Goal: Task Accomplishment & Management: Complete application form

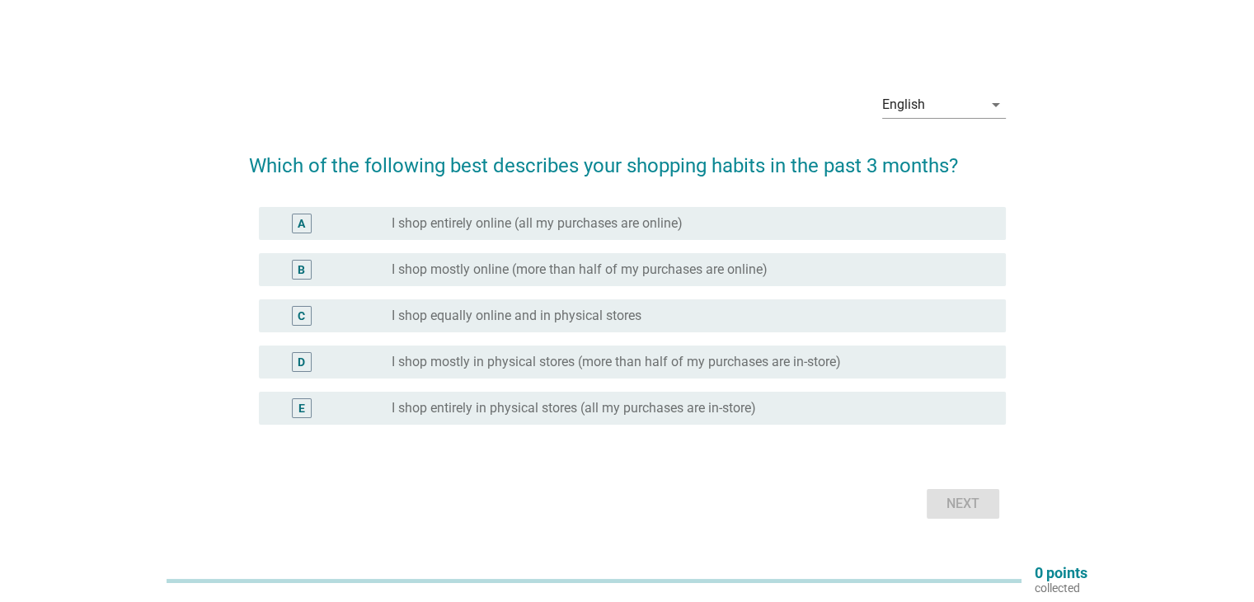
click at [688, 367] on label "I shop mostly in physical stores (more than half of my purchases are in-store)" at bounding box center [616, 362] width 449 height 16
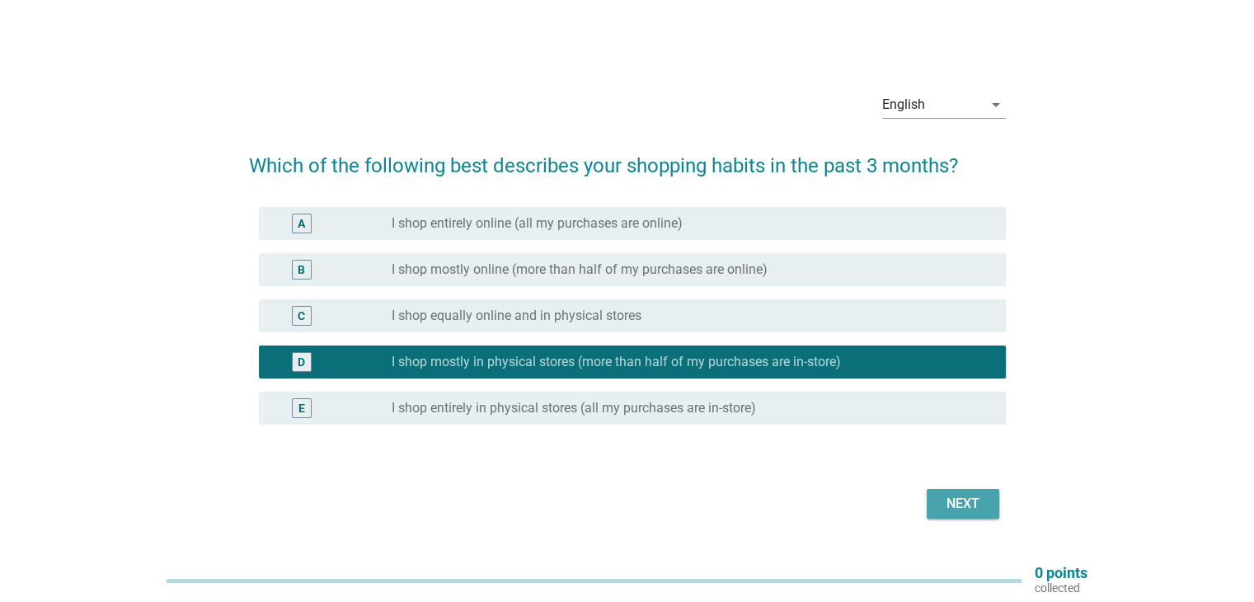
click at [970, 503] on div "Next" at bounding box center [963, 504] width 46 height 20
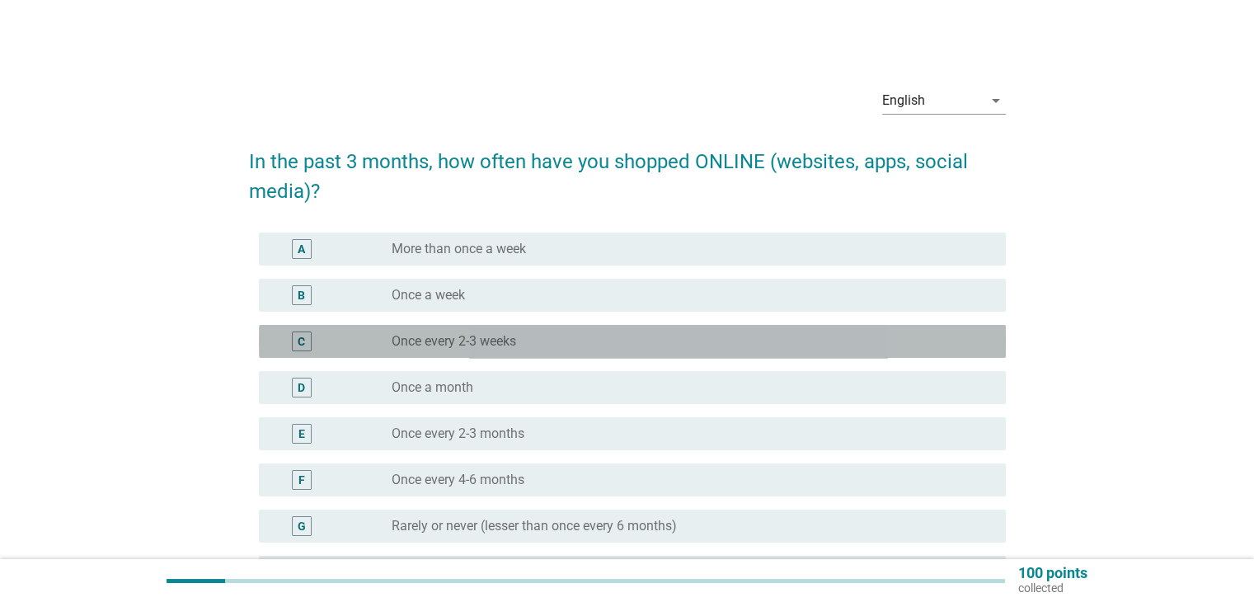
click at [776, 345] on div "radio_button_unchecked Once every 2-3 weeks" at bounding box center [685, 341] width 587 height 16
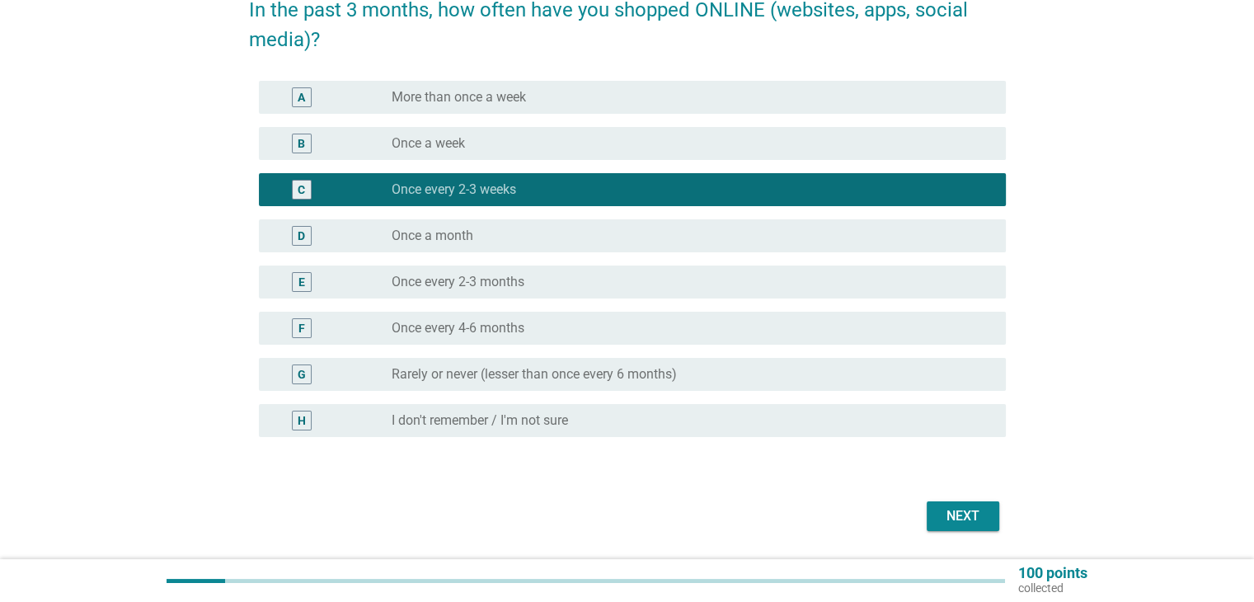
scroll to position [162, 0]
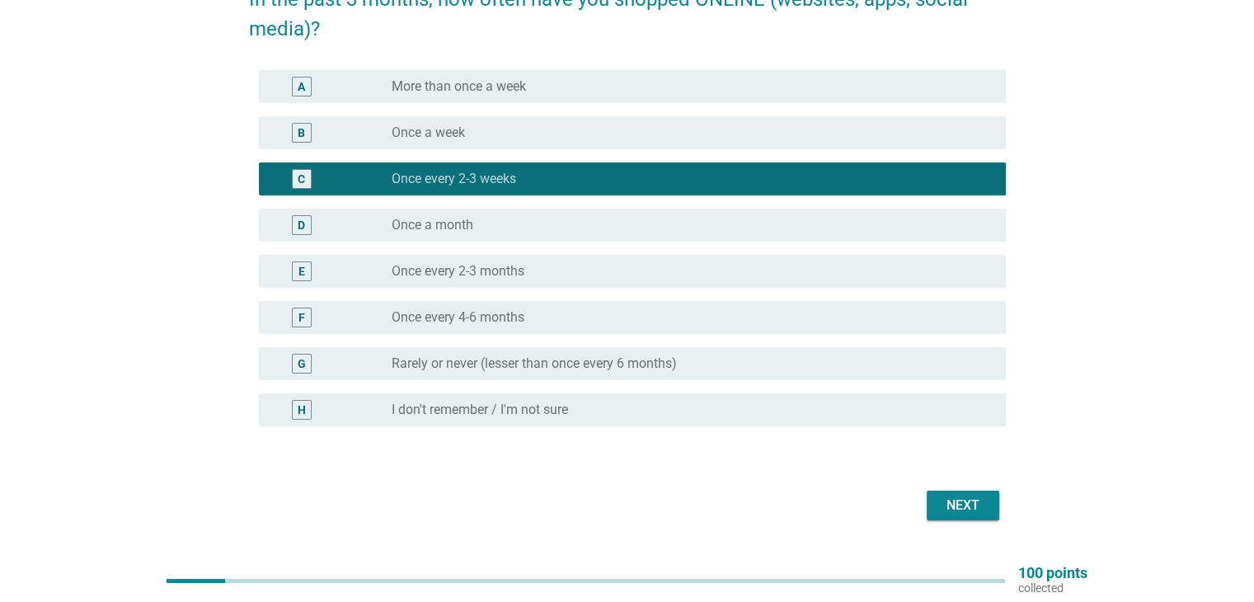
drag, startPoint x: 973, startPoint y: 529, endPoint x: 971, endPoint y: 515, distance: 13.3
click at [971, 515] on div "English arrow_drop_down In the past 3 months, how often have you shopped ONLINE…" at bounding box center [627, 219] width 783 height 640
click at [971, 515] on button "Next" at bounding box center [963, 506] width 73 height 30
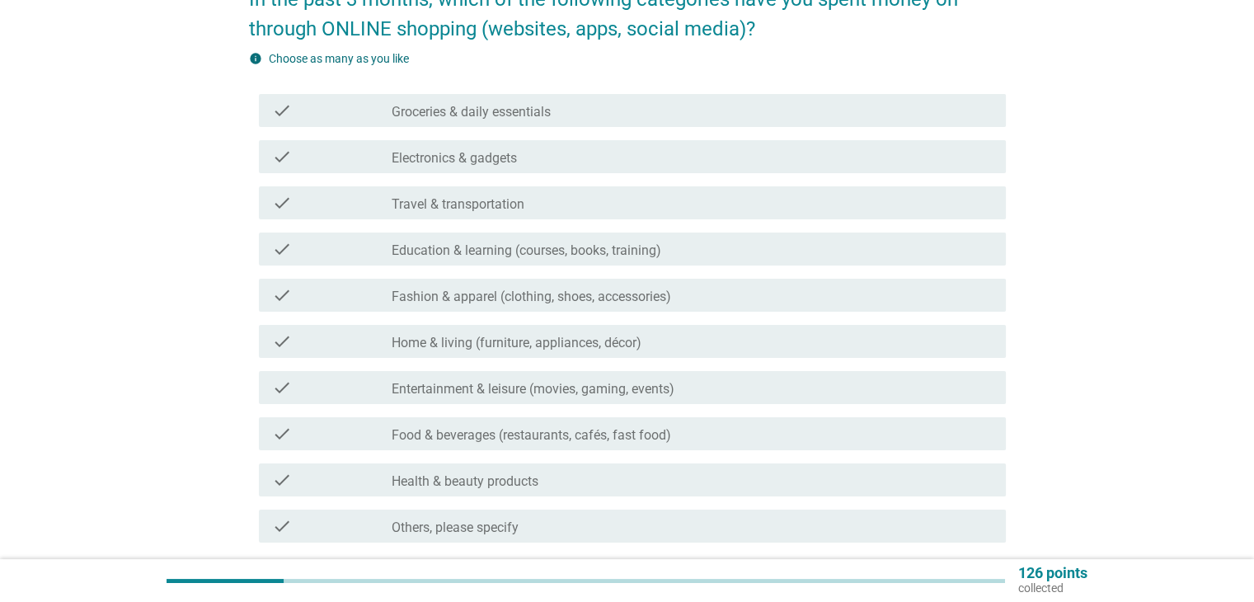
scroll to position [0, 0]
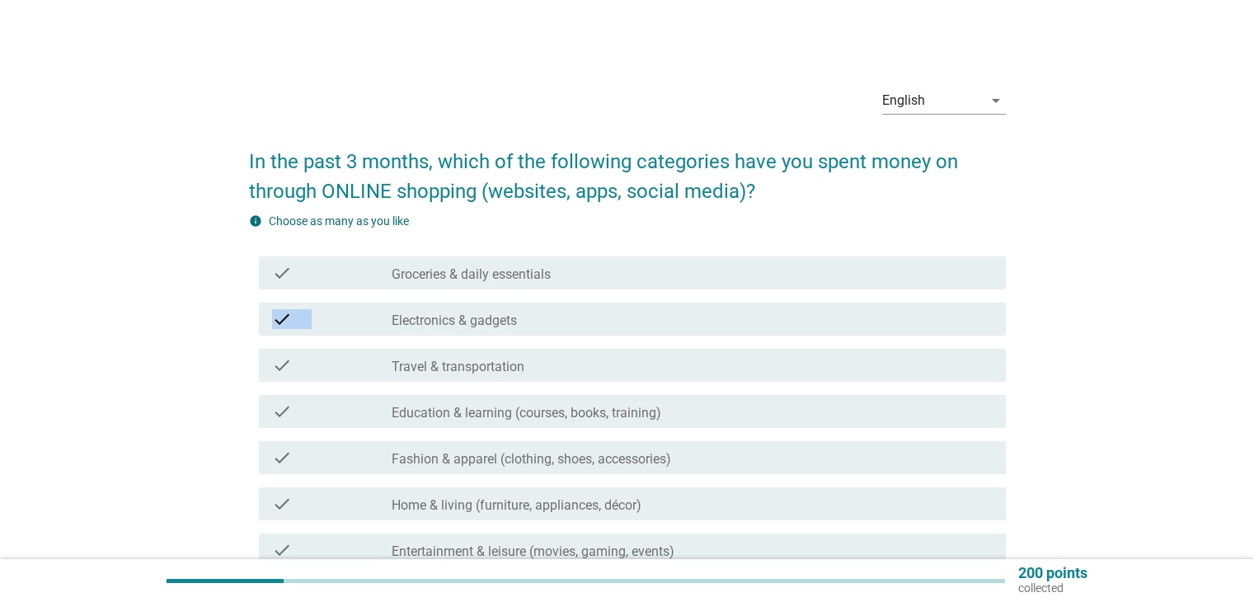
drag, startPoint x: 1252, startPoint y: 278, endPoint x: 1266, endPoint y: 309, distance: 34.3
click at [1253, 309] on html "English Bahasa Melayu English arrow_drop_down In the past 3 months, which of th…" at bounding box center [627, 429] width 1254 height 858
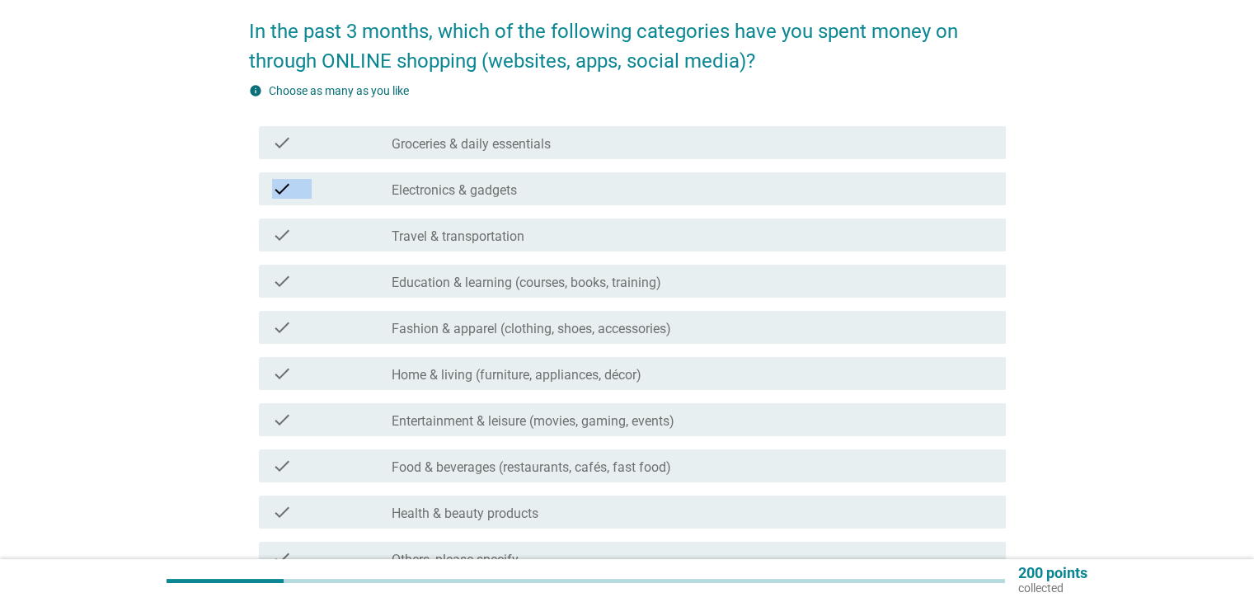
scroll to position [138, 0]
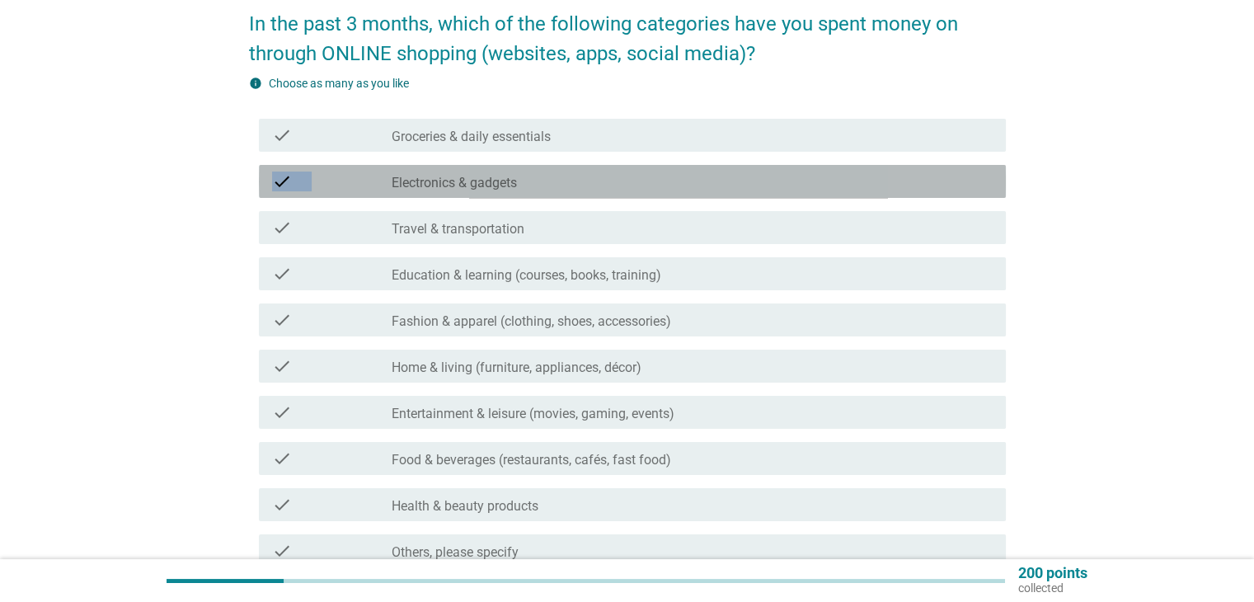
click at [793, 165] on div "check check_box_outline_blank Electronics & gadgets" at bounding box center [632, 181] width 747 height 33
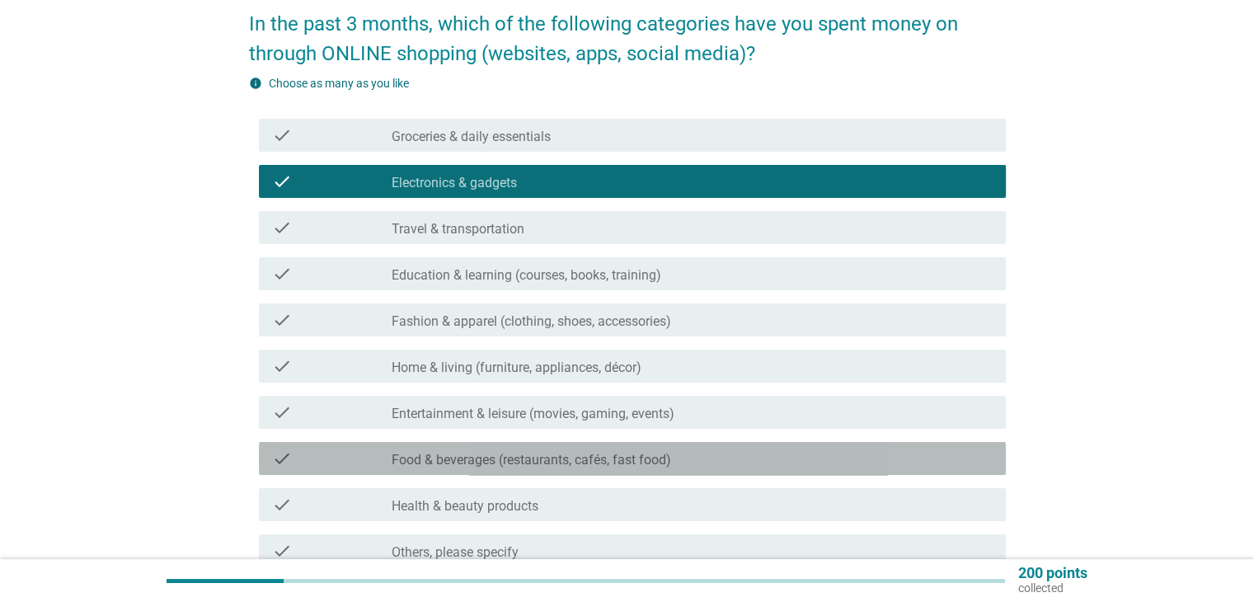
click at [887, 449] on div "check_box_outline_blank Food & beverages (restaurants, cafés, fast food)" at bounding box center [692, 459] width 600 height 20
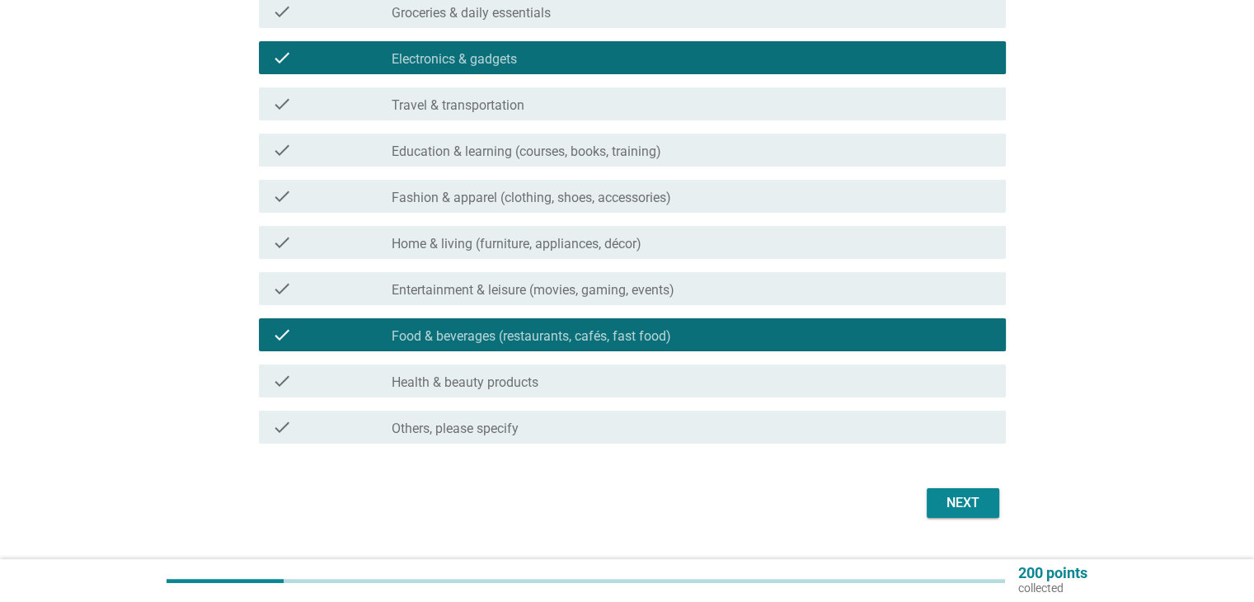
scroll to position [273, 0]
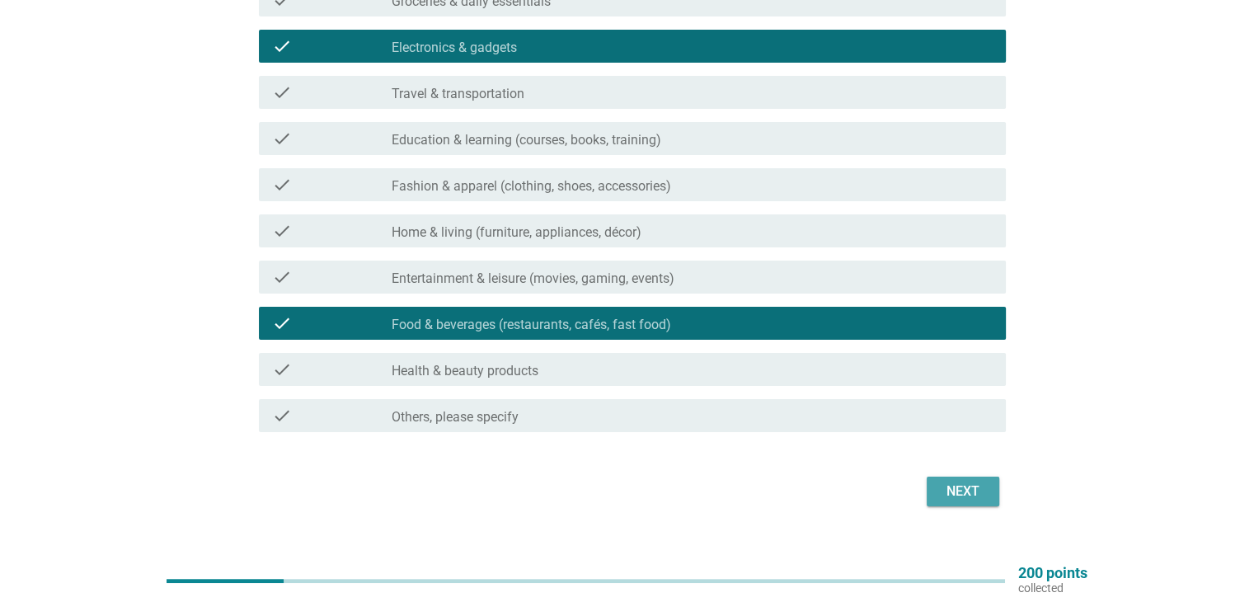
click at [995, 490] on button "Next" at bounding box center [963, 492] width 73 height 30
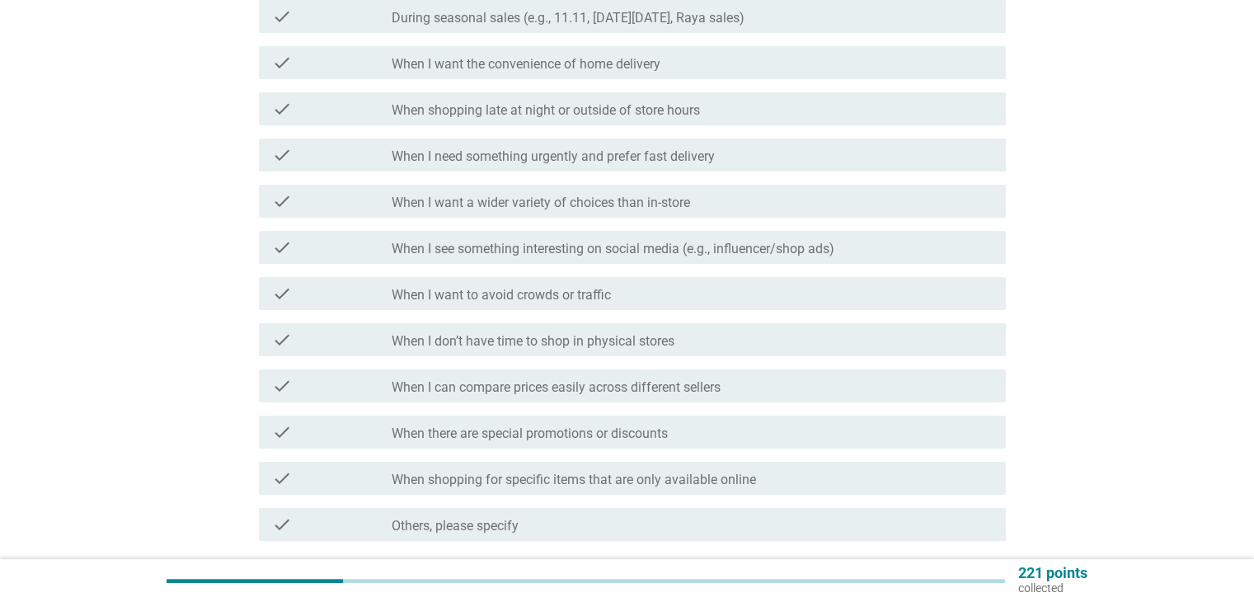
scroll to position [0, 0]
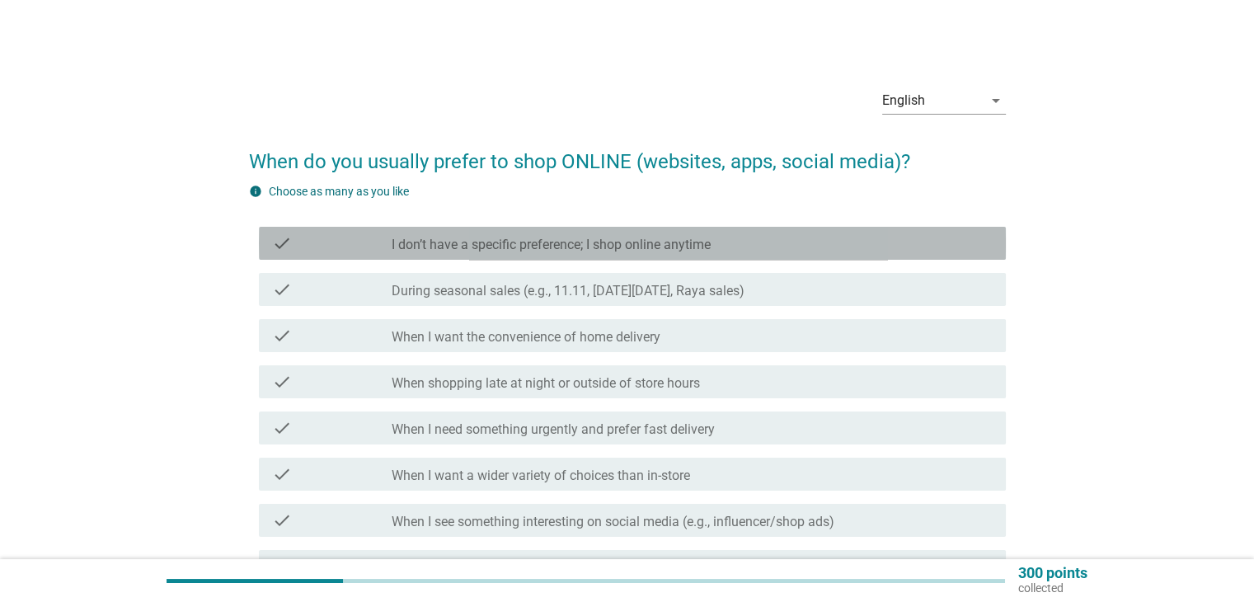
click at [787, 250] on div "check_box_outline_blank I don’t have a specific preference; I shop online anyti…" at bounding box center [692, 243] width 600 height 20
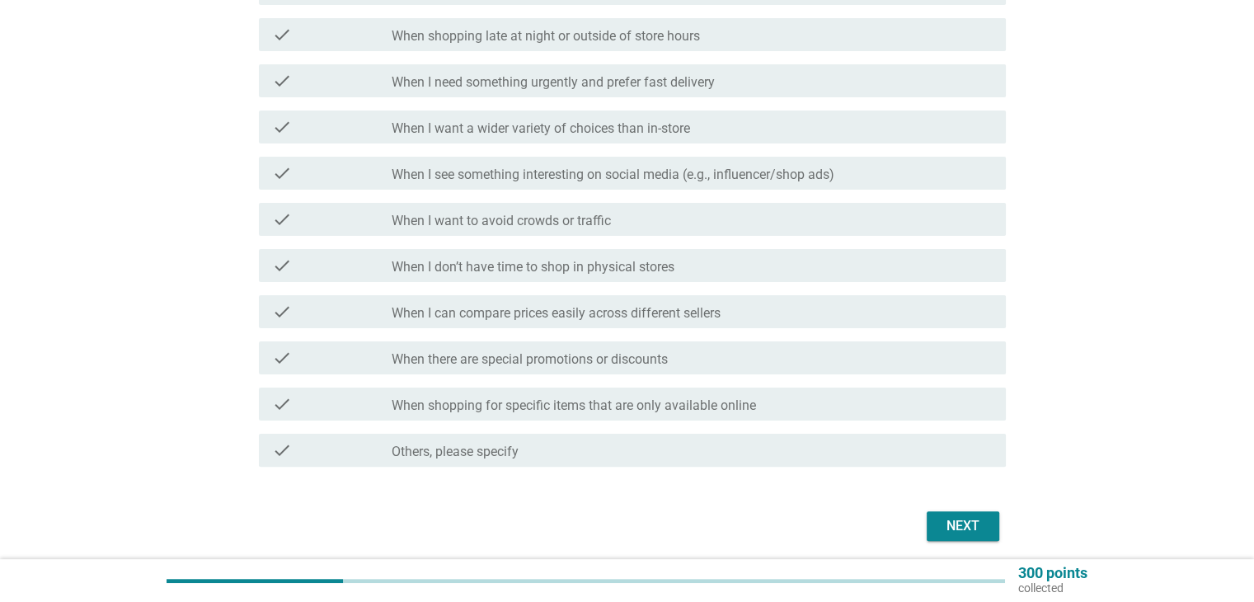
scroll to position [389, 0]
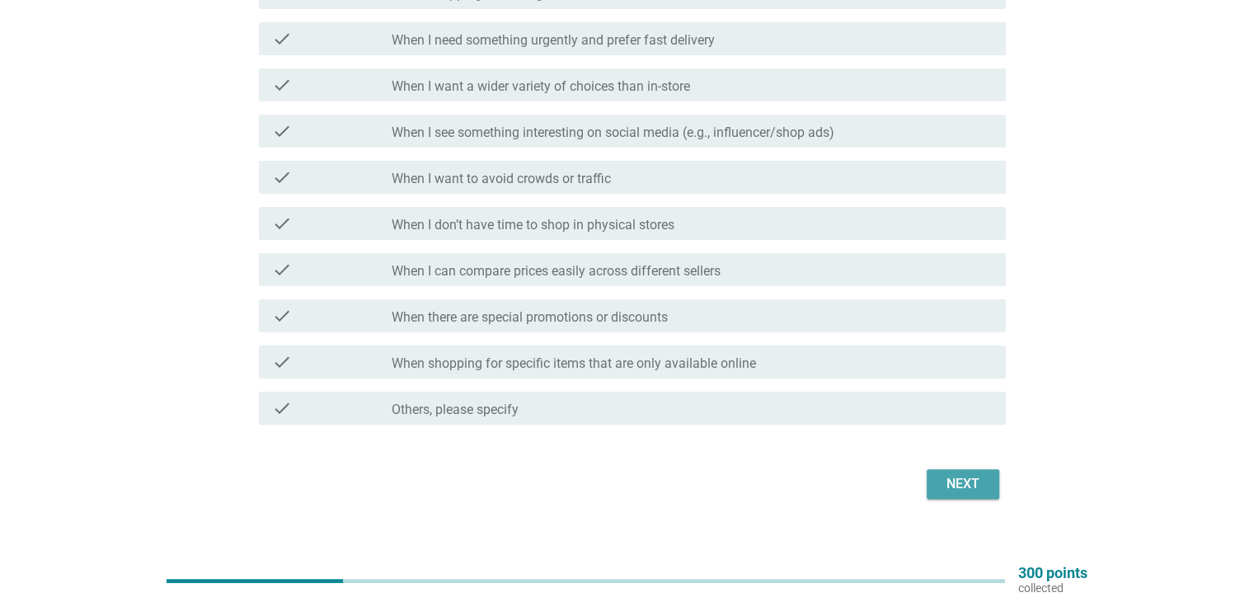
click at [973, 469] on button "Next" at bounding box center [963, 484] width 73 height 30
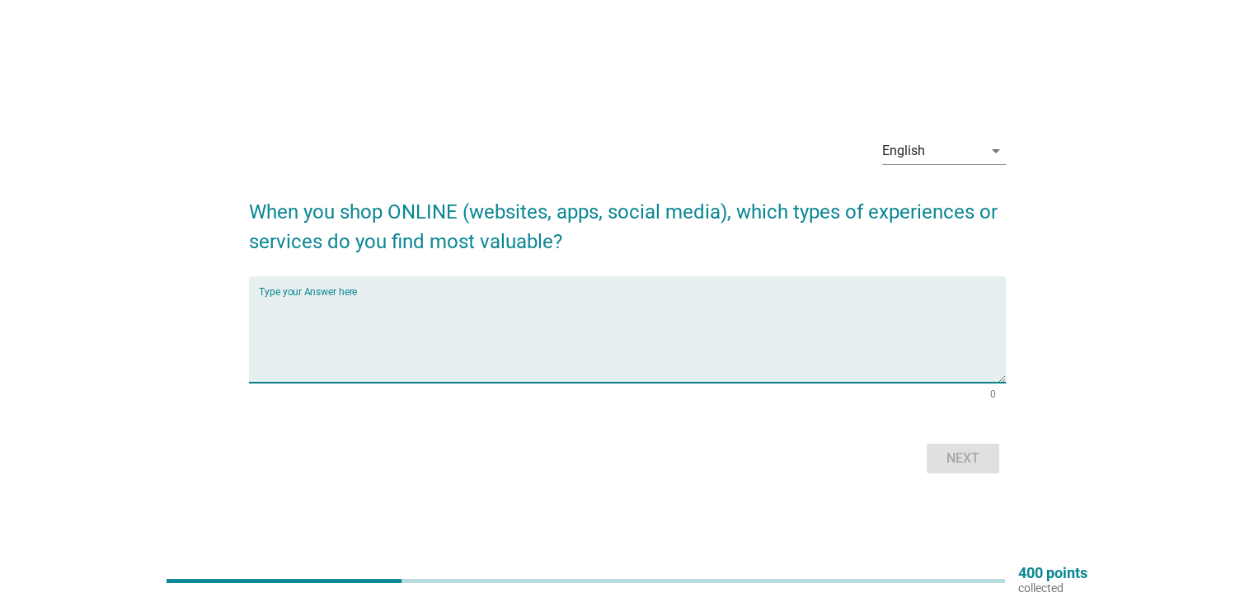
click at [665, 346] on textarea "Type your Answer here" at bounding box center [632, 339] width 747 height 87
type textarea "free shipping with off coupens"
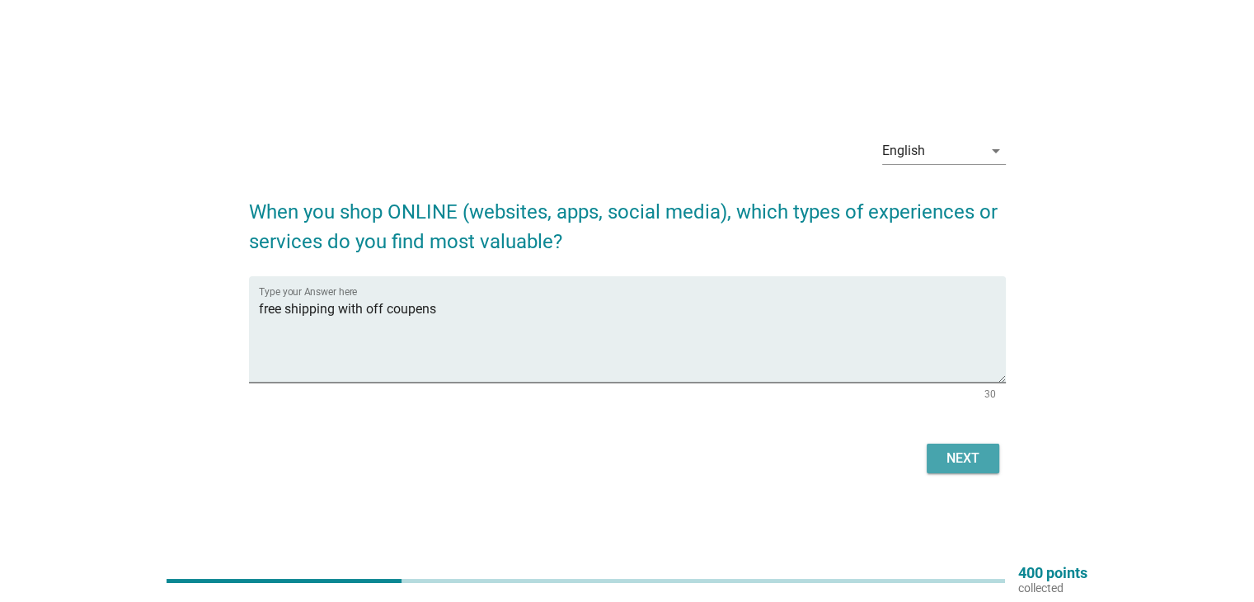
click at [951, 455] on div "Next" at bounding box center [963, 459] width 46 height 20
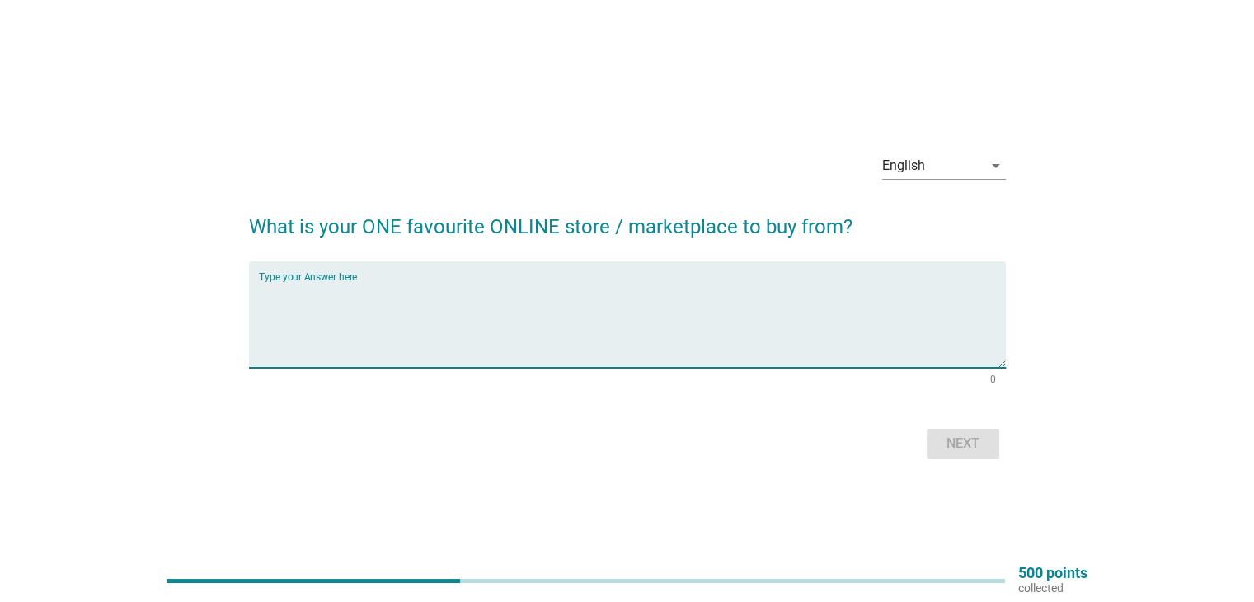
click at [761, 318] on textarea "Type your Answer here" at bounding box center [632, 324] width 747 height 87
type textarea "ticktok"
click at [980, 443] on div "Next" at bounding box center [963, 444] width 46 height 20
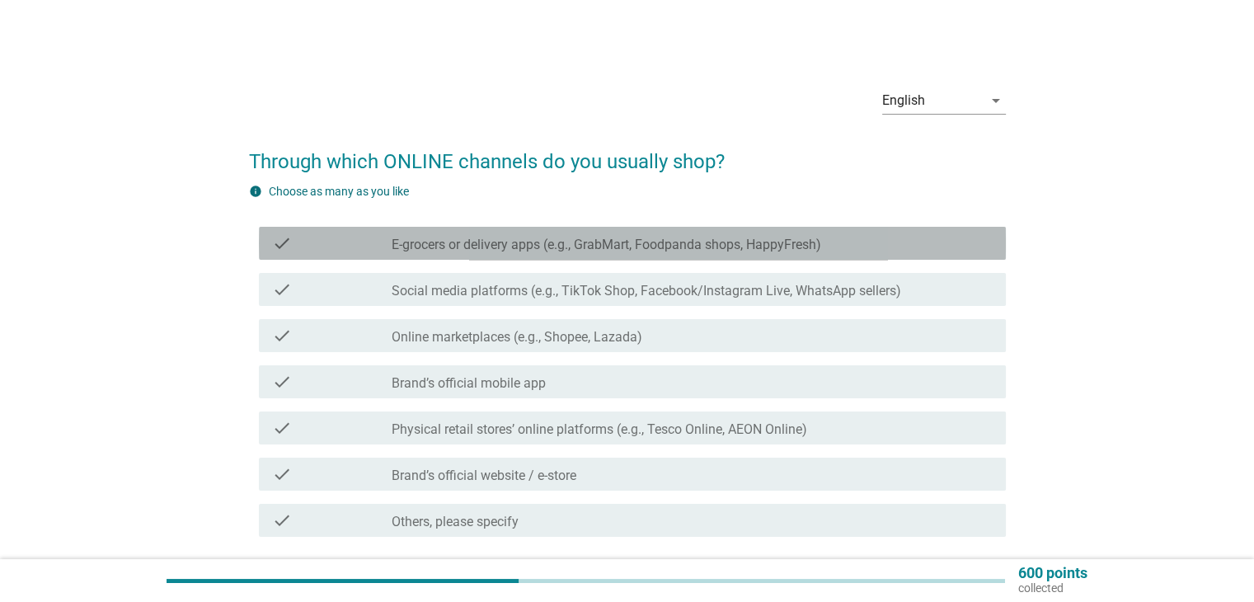
click at [818, 246] on label "E-grocers or delivery apps (e.g., GrabMart, Foodpanda shops, HappyFresh)" at bounding box center [607, 245] width 430 height 16
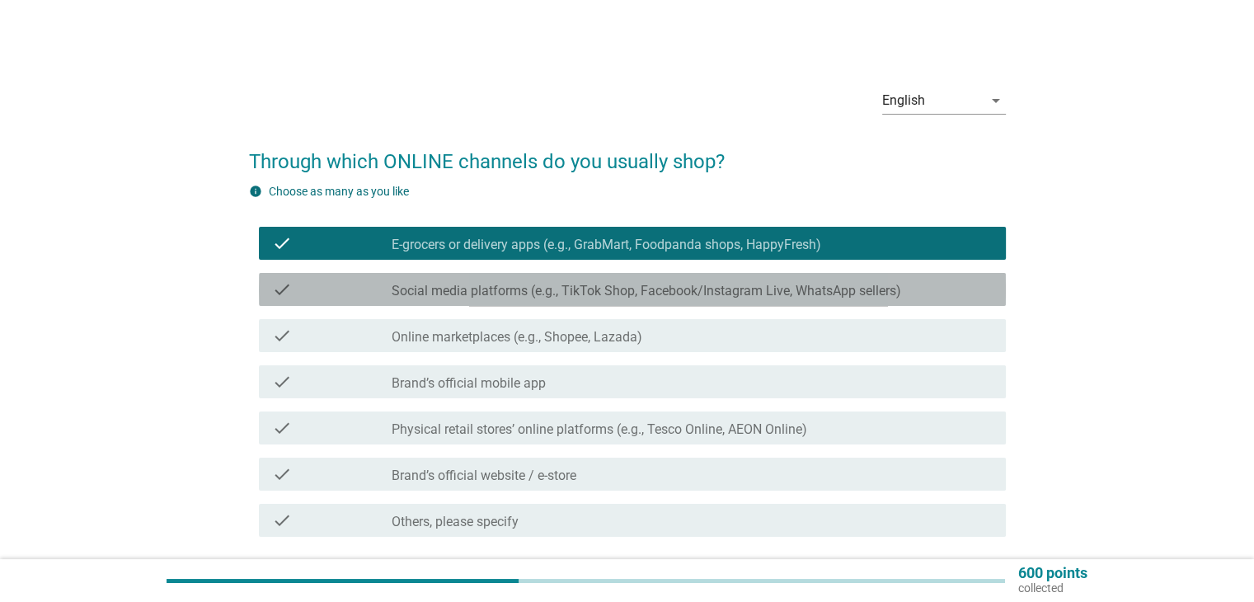
click at [814, 283] on label "Social media platforms (e.g., TikTok Shop, Facebook/Instagram Live, WhatsApp se…" at bounding box center [647, 291] width 510 height 16
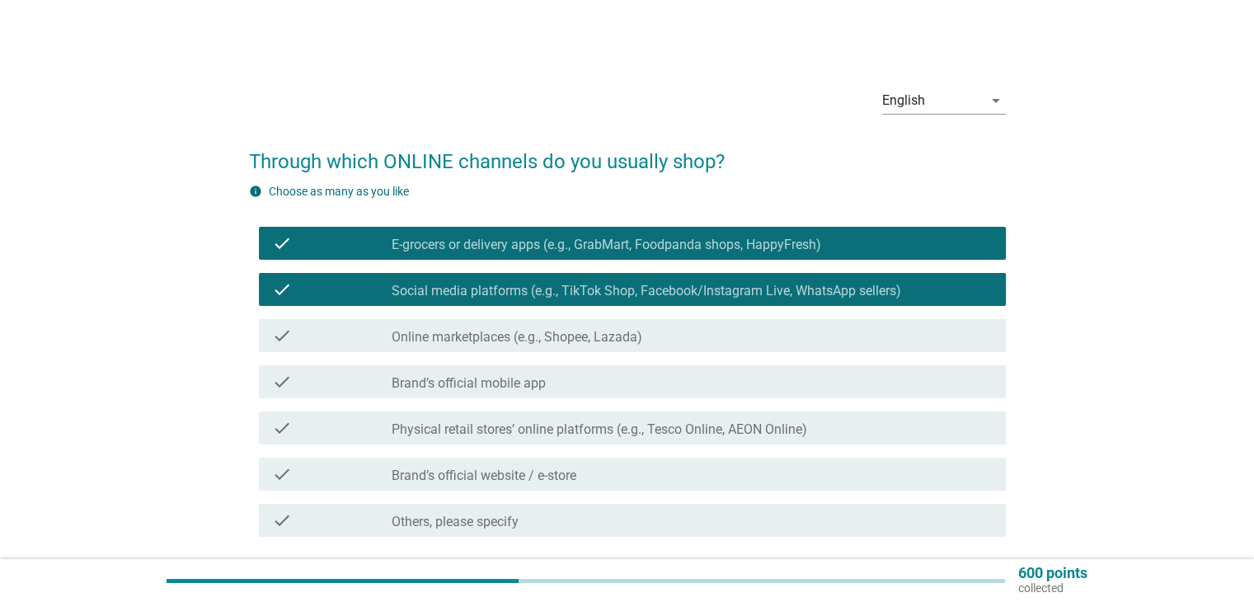
scroll to position [131, 0]
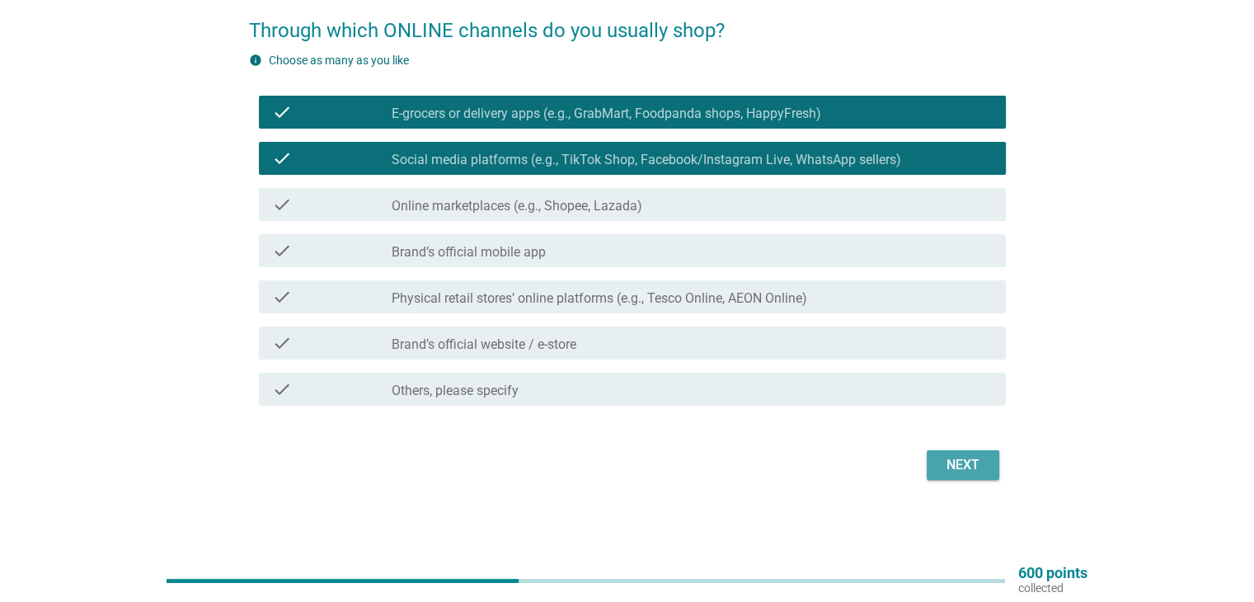
click at [965, 463] on div "Next" at bounding box center [963, 465] width 46 height 20
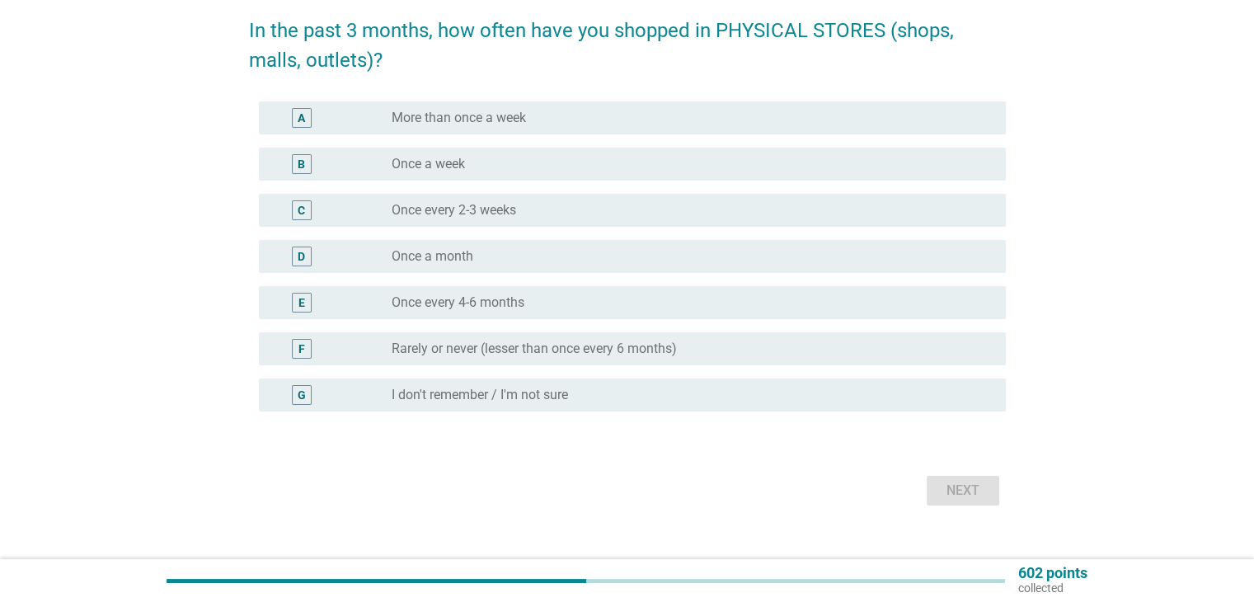
scroll to position [0, 0]
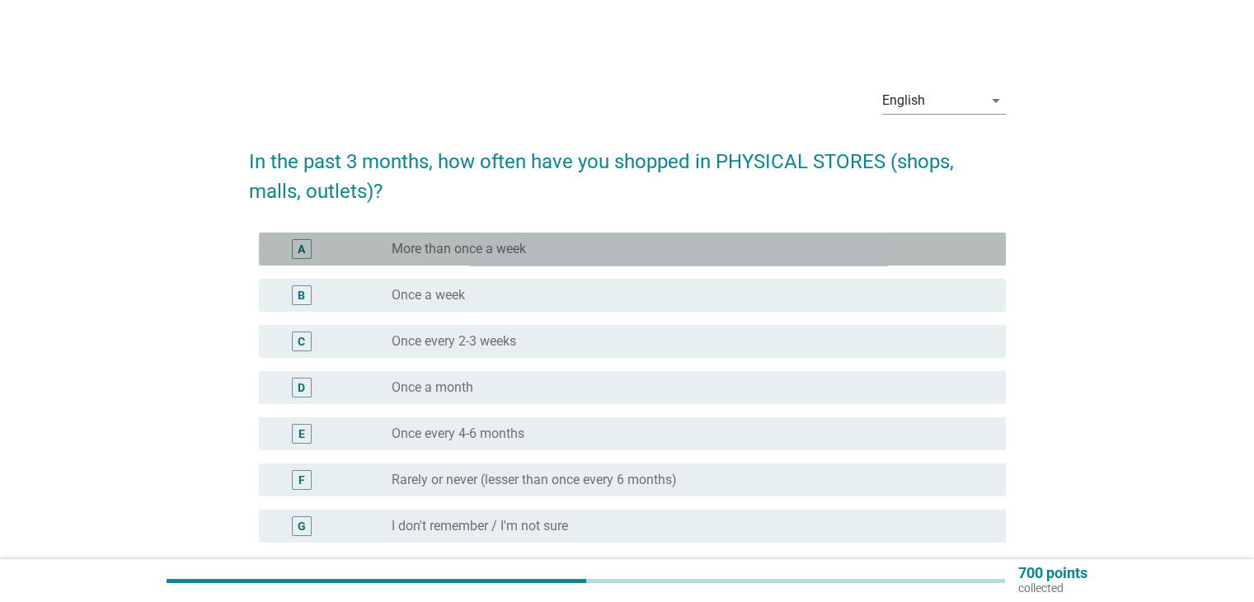
click at [607, 258] on div "radio_button_unchecked More than once a week" at bounding box center [692, 249] width 600 height 20
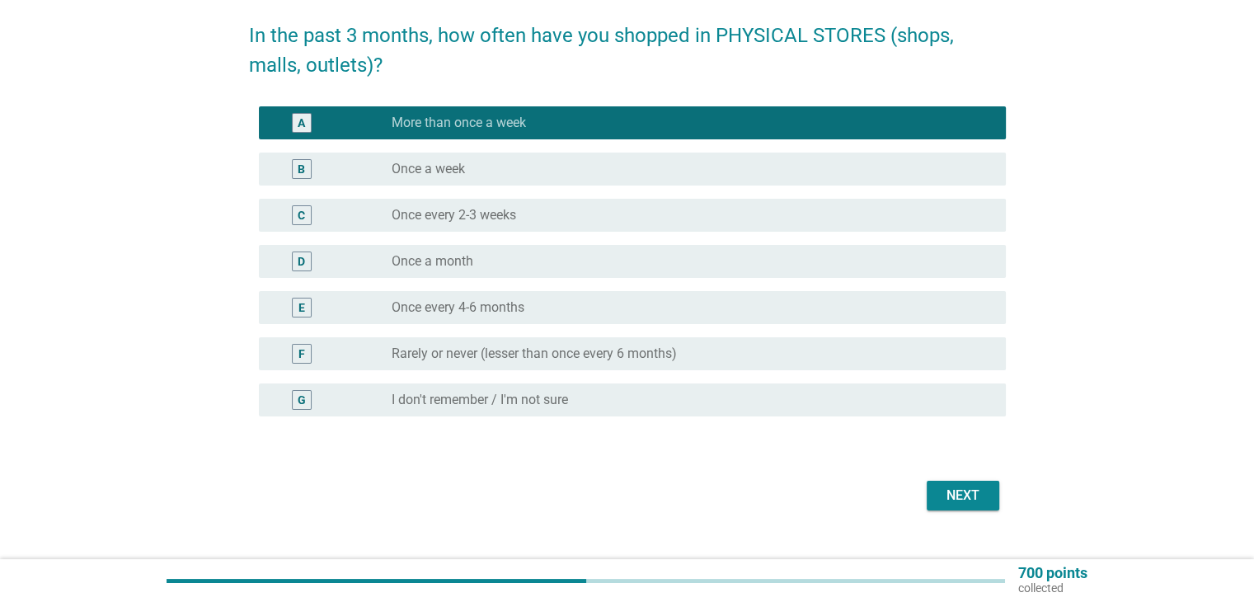
scroll to position [131, 0]
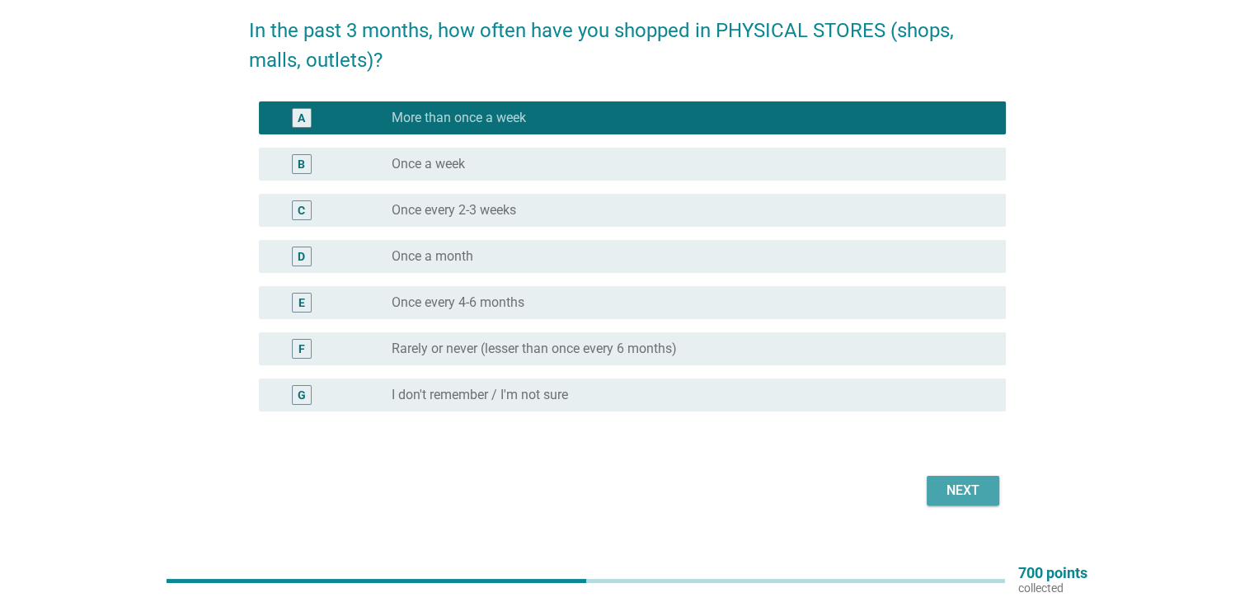
click at [972, 494] on div "Next" at bounding box center [963, 491] width 46 height 20
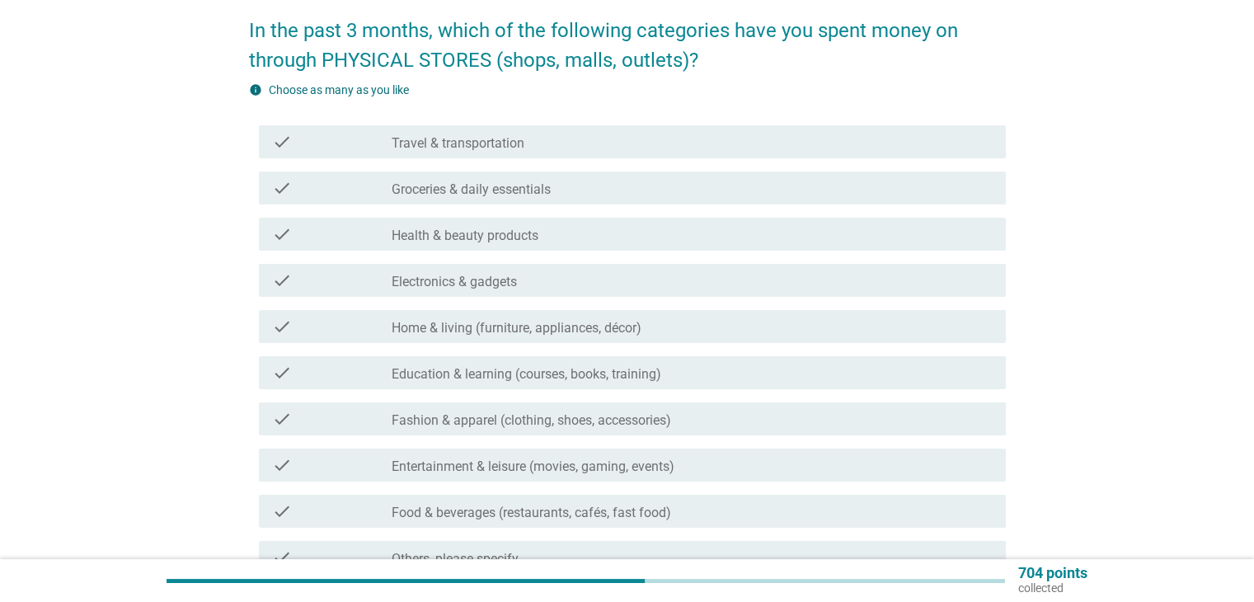
scroll to position [0, 0]
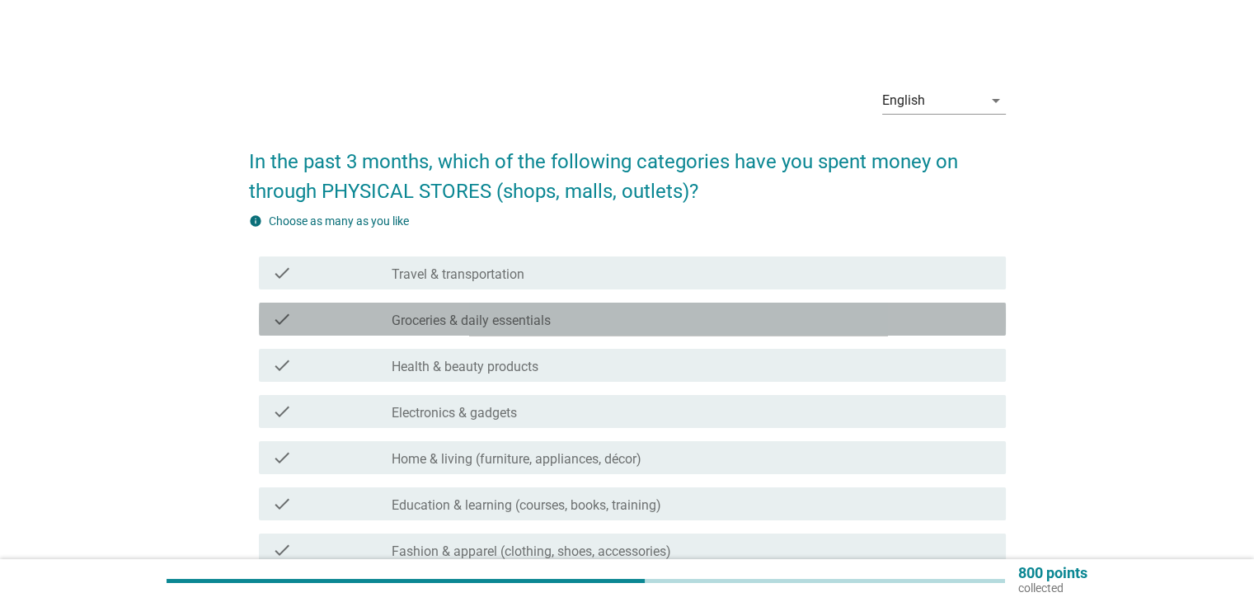
click at [680, 321] on div "check_box_outline_blank Groceries & daily essentials" at bounding box center [692, 319] width 600 height 20
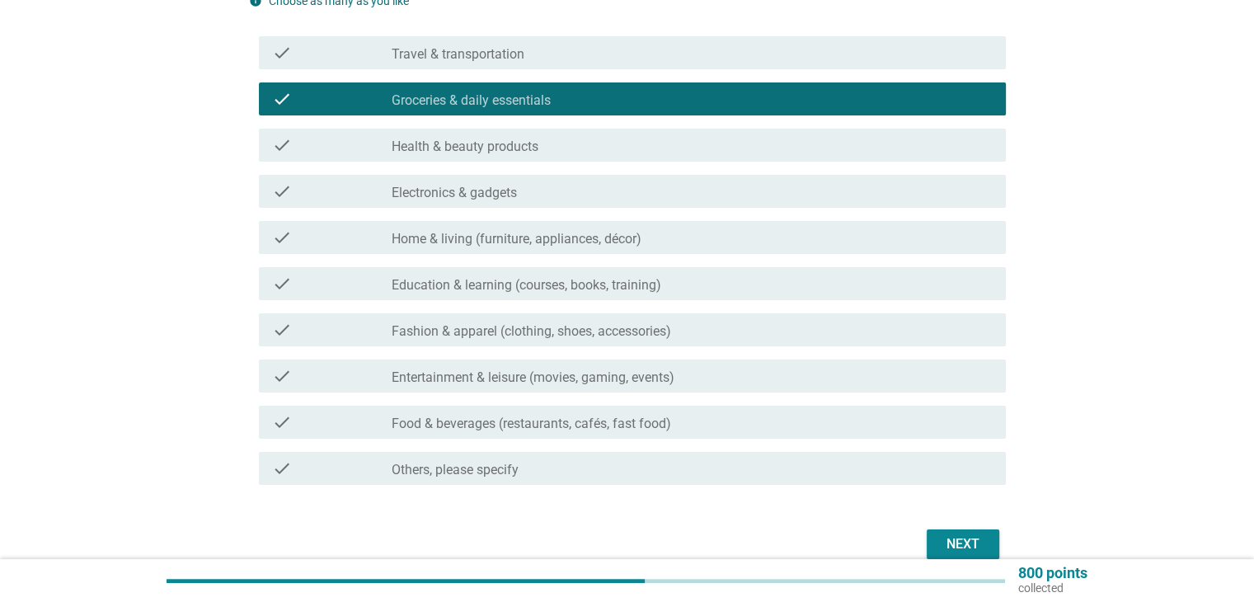
scroll to position [228, 0]
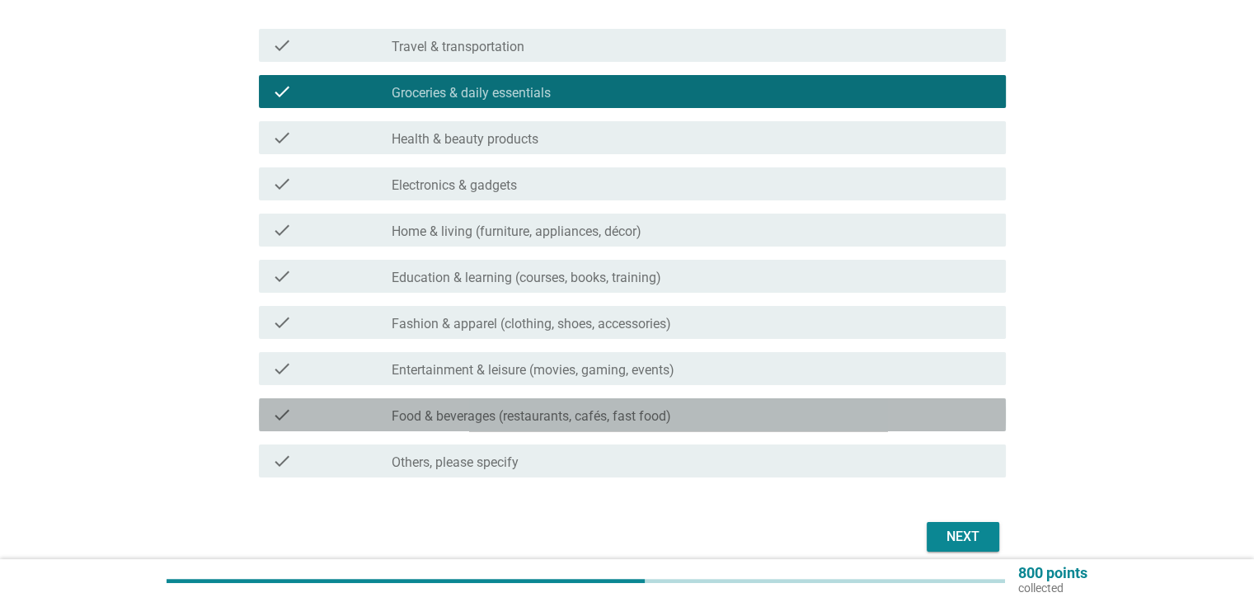
click at [826, 410] on div "check_box_outline_blank Food & beverages (restaurants, cafés, fast food)" at bounding box center [692, 415] width 600 height 20
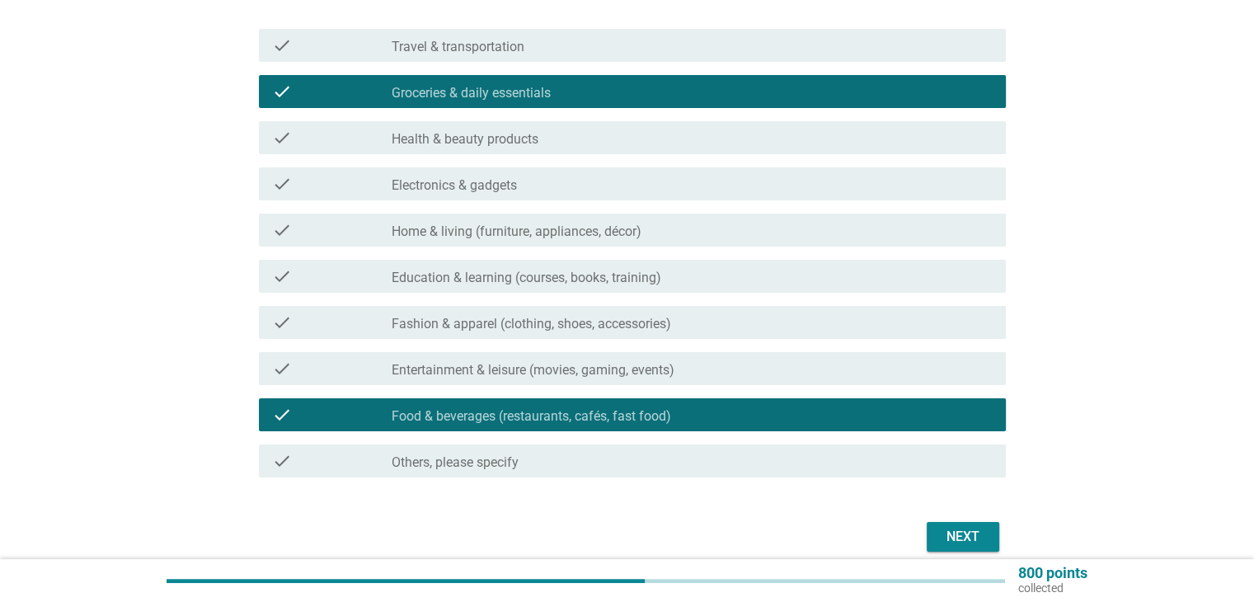
click at [947, 524] on button "Next" at bounding box center [963, 537] width 73 height 30
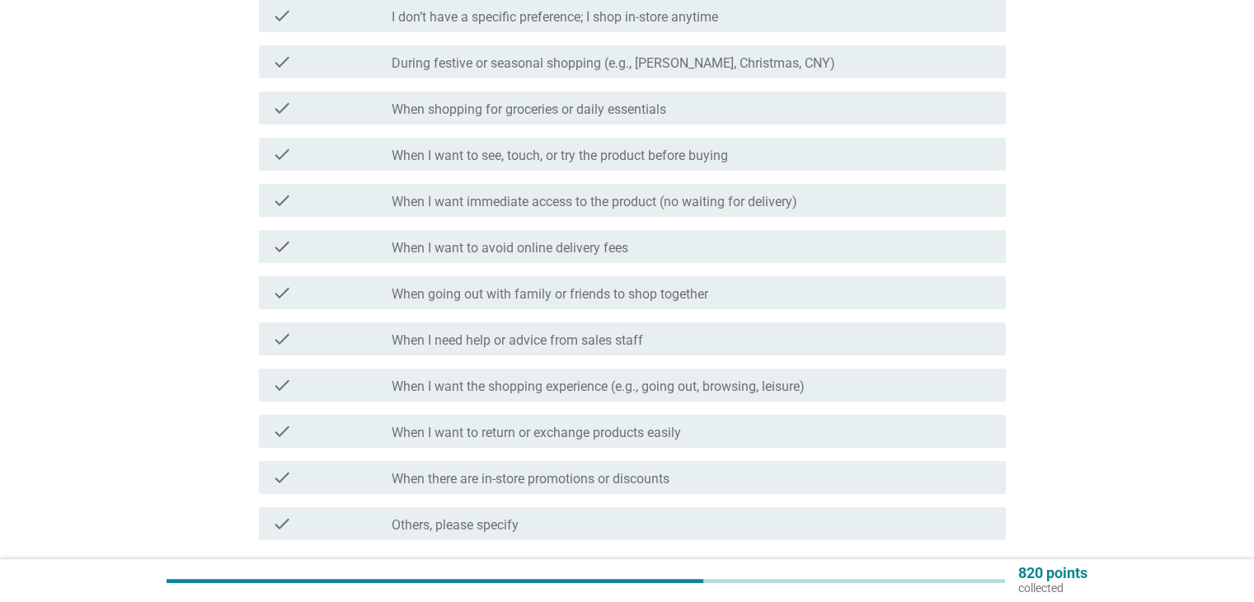
scroll to position [0, 0]
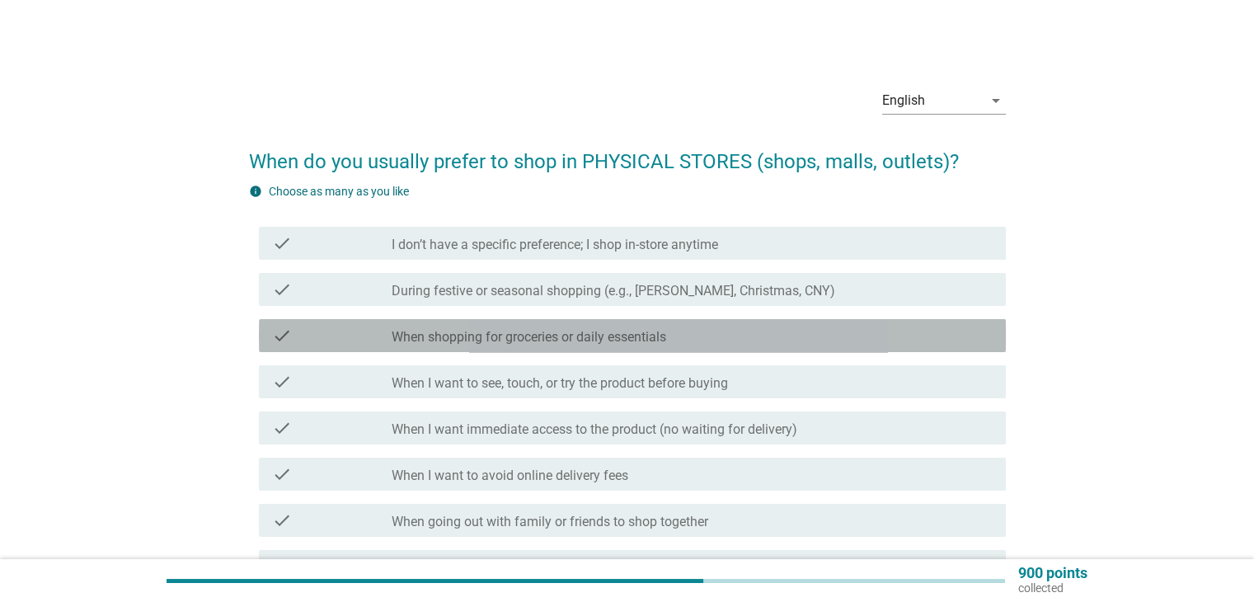
click at [804, 338] on div "check_box_outline_blank When shopping for groceries or daily essentials" at bounding box center [692, 336] width 600 height 20
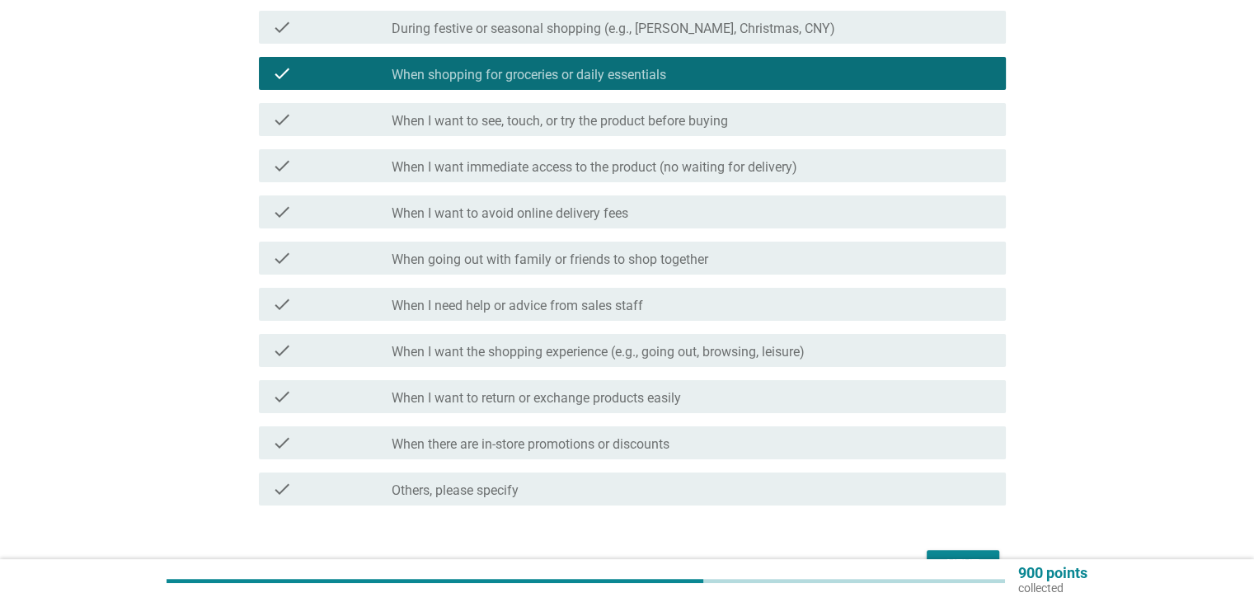
scroll to position [272, 0]
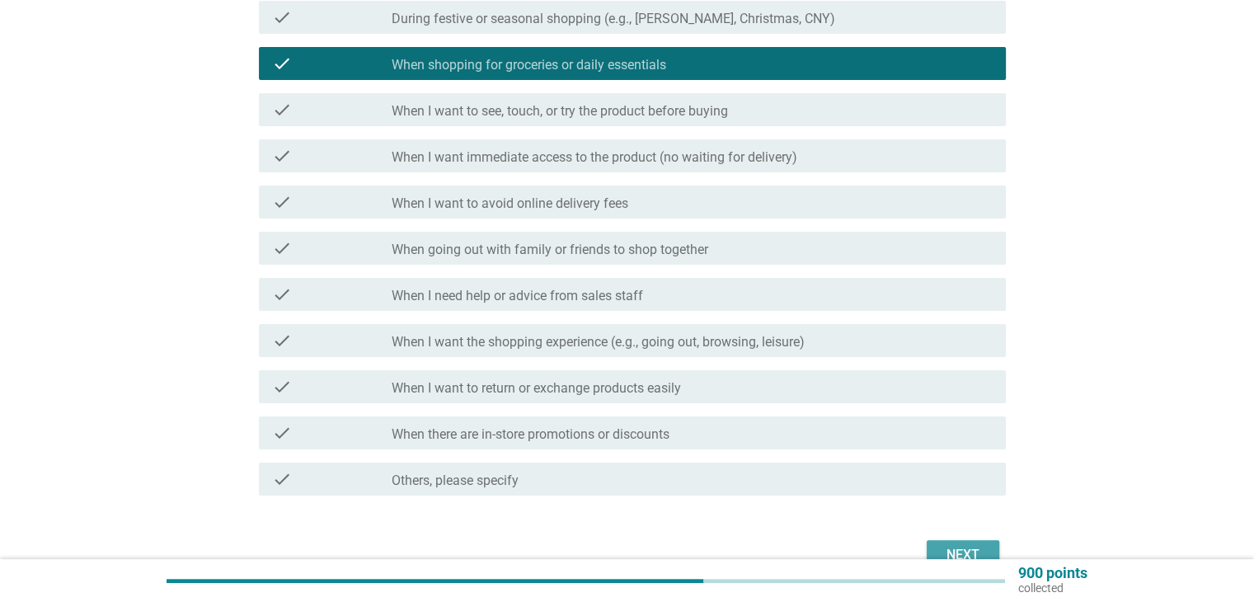
click at [981, 543] on button "Next" at bounding box center [963, 555] width 73 height 30
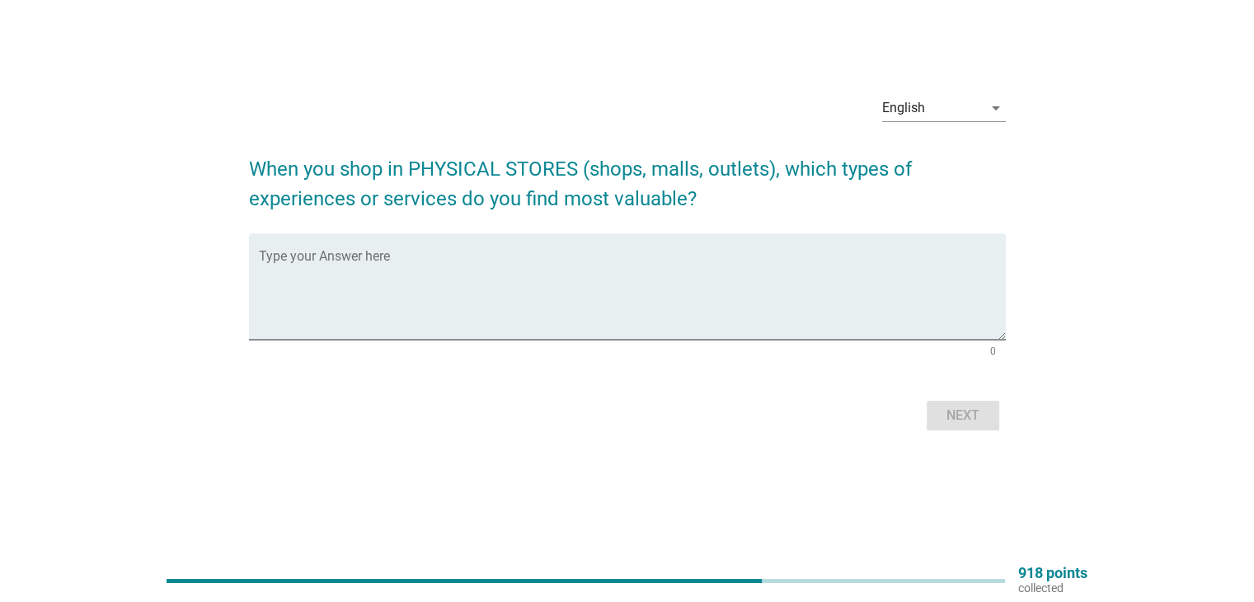
scroll to position [0, 0]
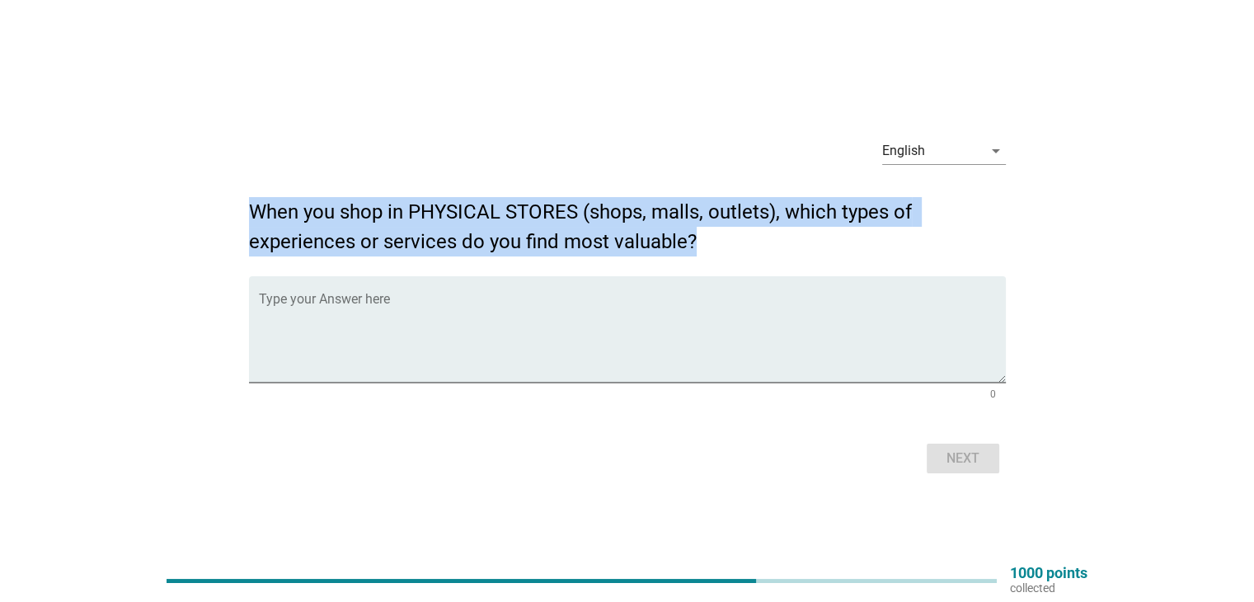
drag, startPoint x: 701, startPoint y: 248, endPoint x: 215, endPoint y: 208, distance: 487.4
click at [215, 208] on div "English arrow_drop_down When you shop in PHYSICAL STORES (shops, malls, outlets…" at bounding box center [627, 301] width 1175 height 380
copy h2 "When you shop in PHYSICAL STORES (shops, malls, outlets), which types of experi…"
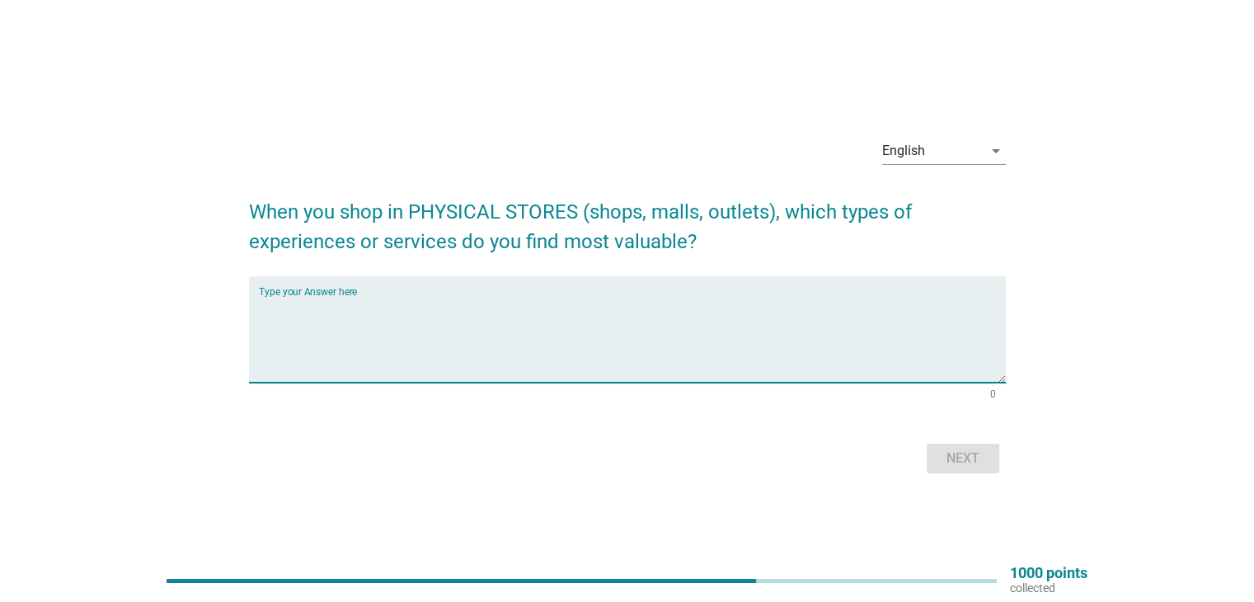
click at [322, 333] on textarea "Type your Answer here" at bounding box center [632, 339] width 747 height 87
paste textarea "Take the product home right away — no waiting for delivery Easy returns or exch…"
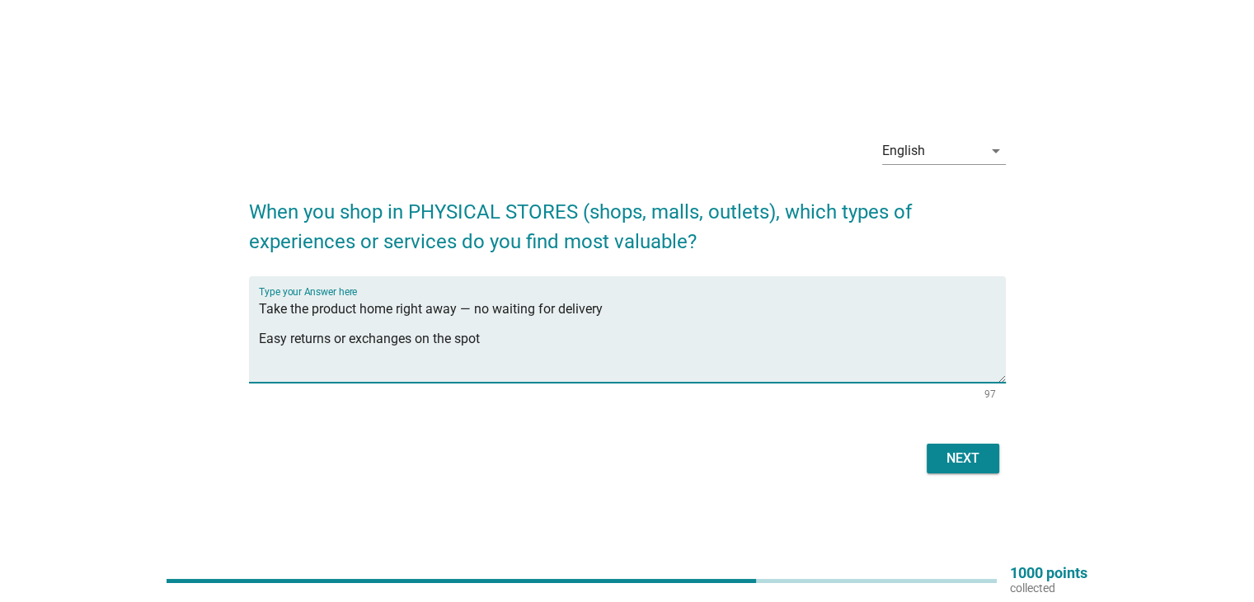
type textarea "Take the product home right away — no waiting for delivery Easy returns or exch…"
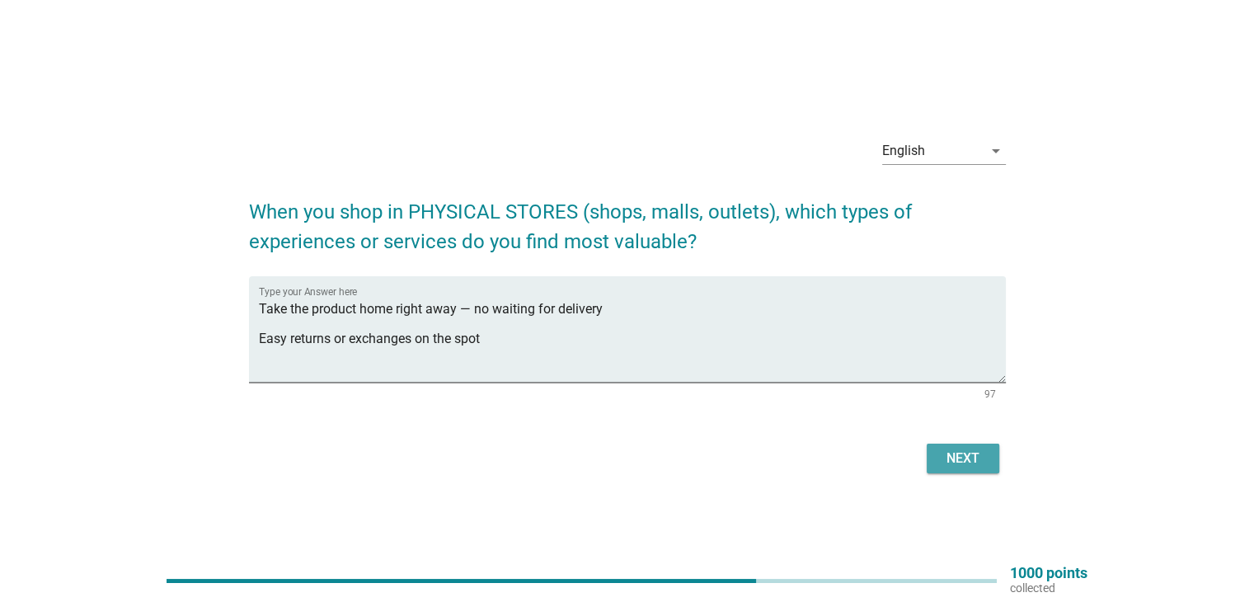
click at [943, 458] on div "Next" at bounding box center [963, 459] width 46 height 20
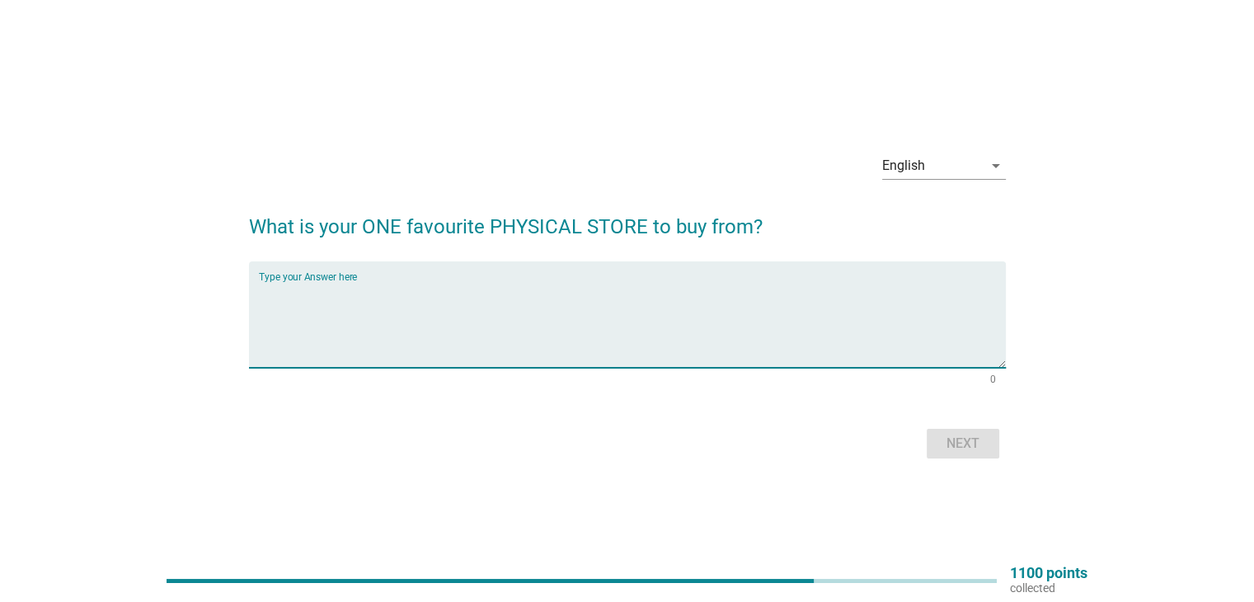
click at [605, 311] on textarea "Type your Answer here" at bounding box center [632, 324] width 747 height 87
type textarea "LOTUS AND TMG"
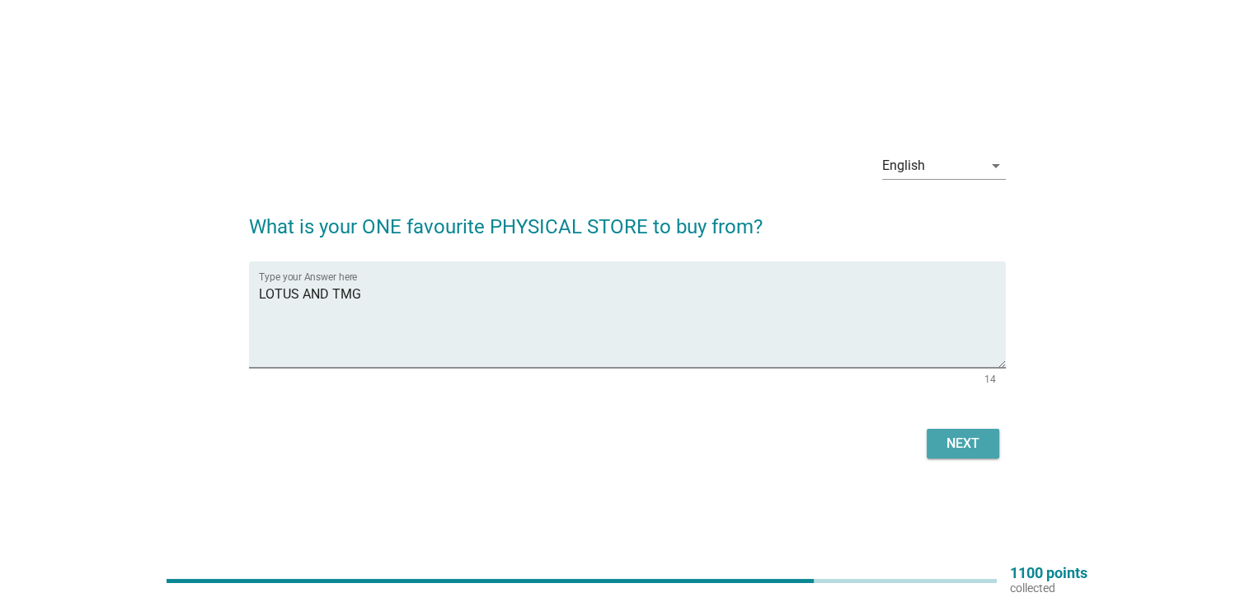
click at [961, 444] on div "Next" at bounding box center [963, 444] width 46 height 20
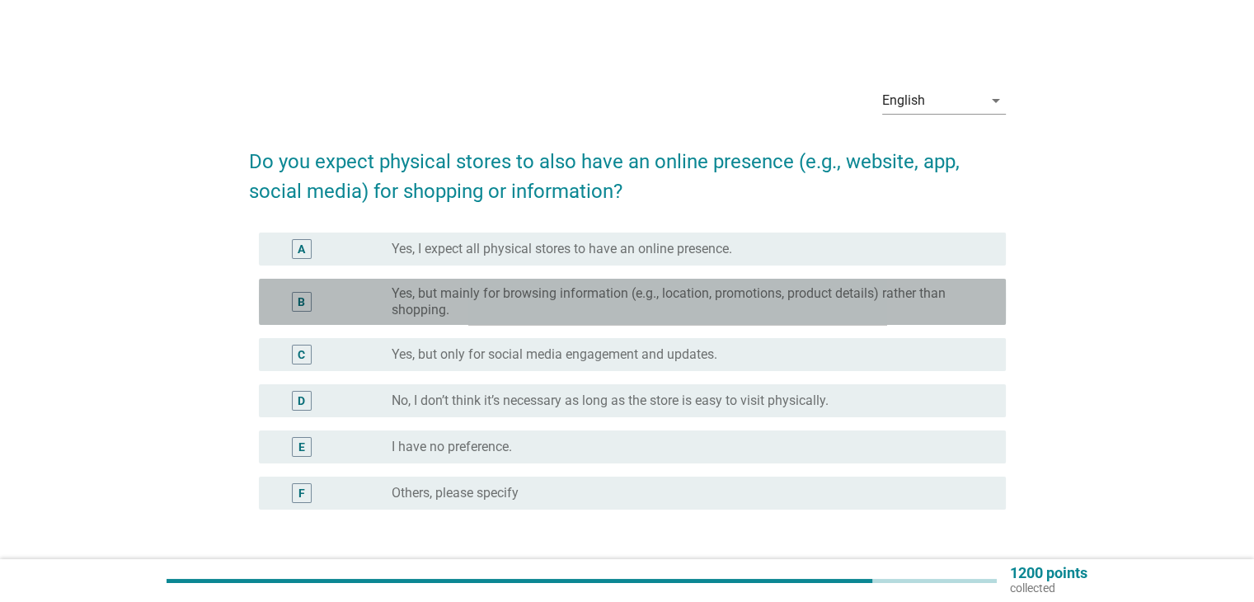
click at [566, 301] on label "Yes, but mainly for browsing information (e.g., location, promotions, product d…" at bounding box center [685, 301] width 587 height 33
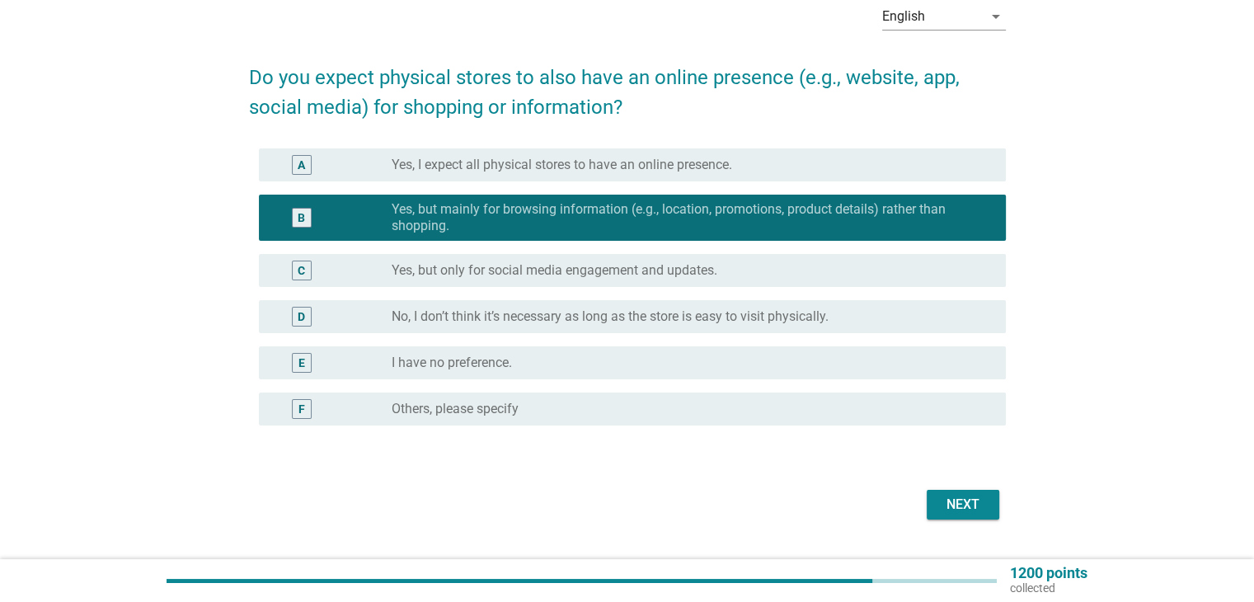
scroll to position [124, 0]
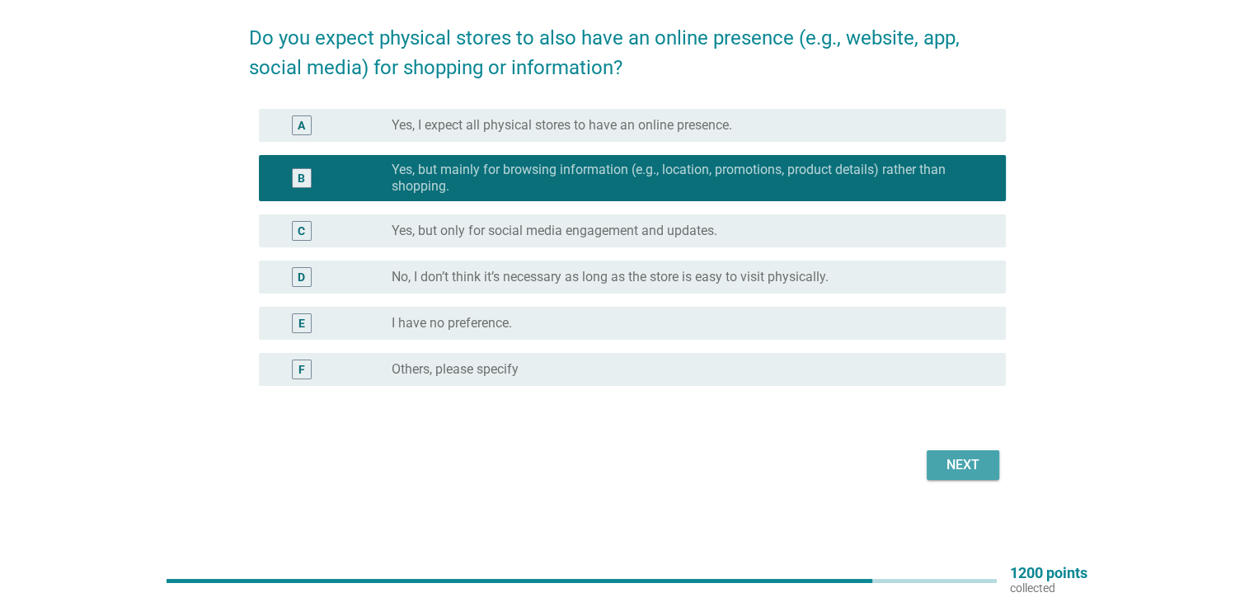
click at [994, 463] on button "Next" at bounding box center [963, 465] width 73 height 30
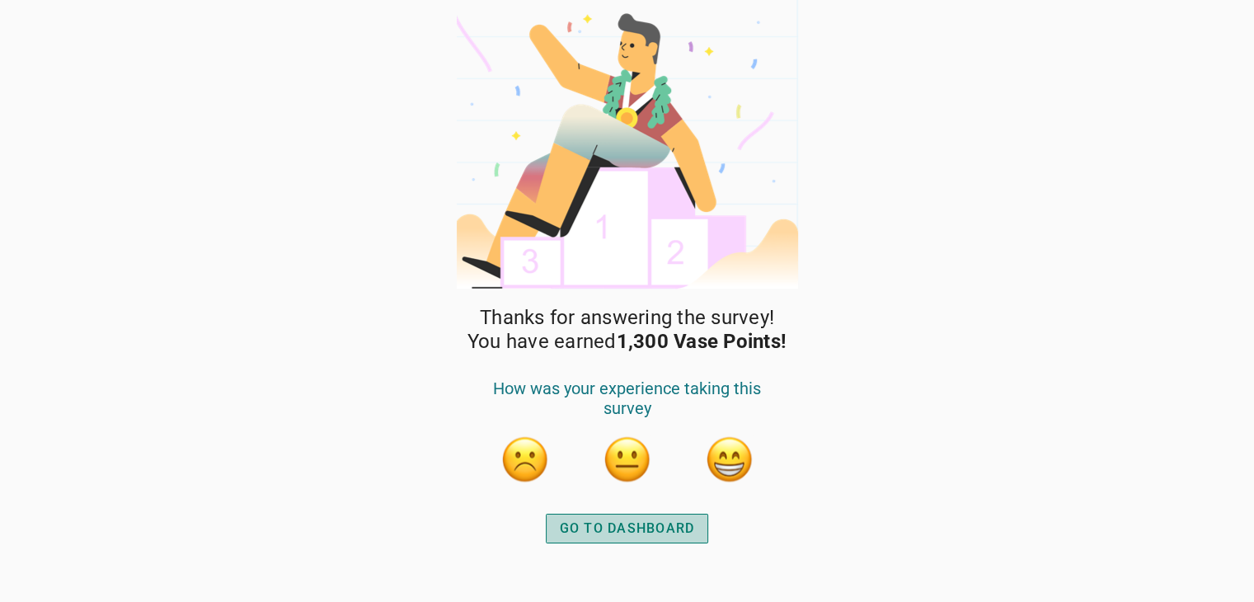
click at [651, 529] on div "GO TO DASHBOARD" at bounding box center [627, 529] width 135 height 20
